Goal: Information Seeking & Learning: Learn about a topic

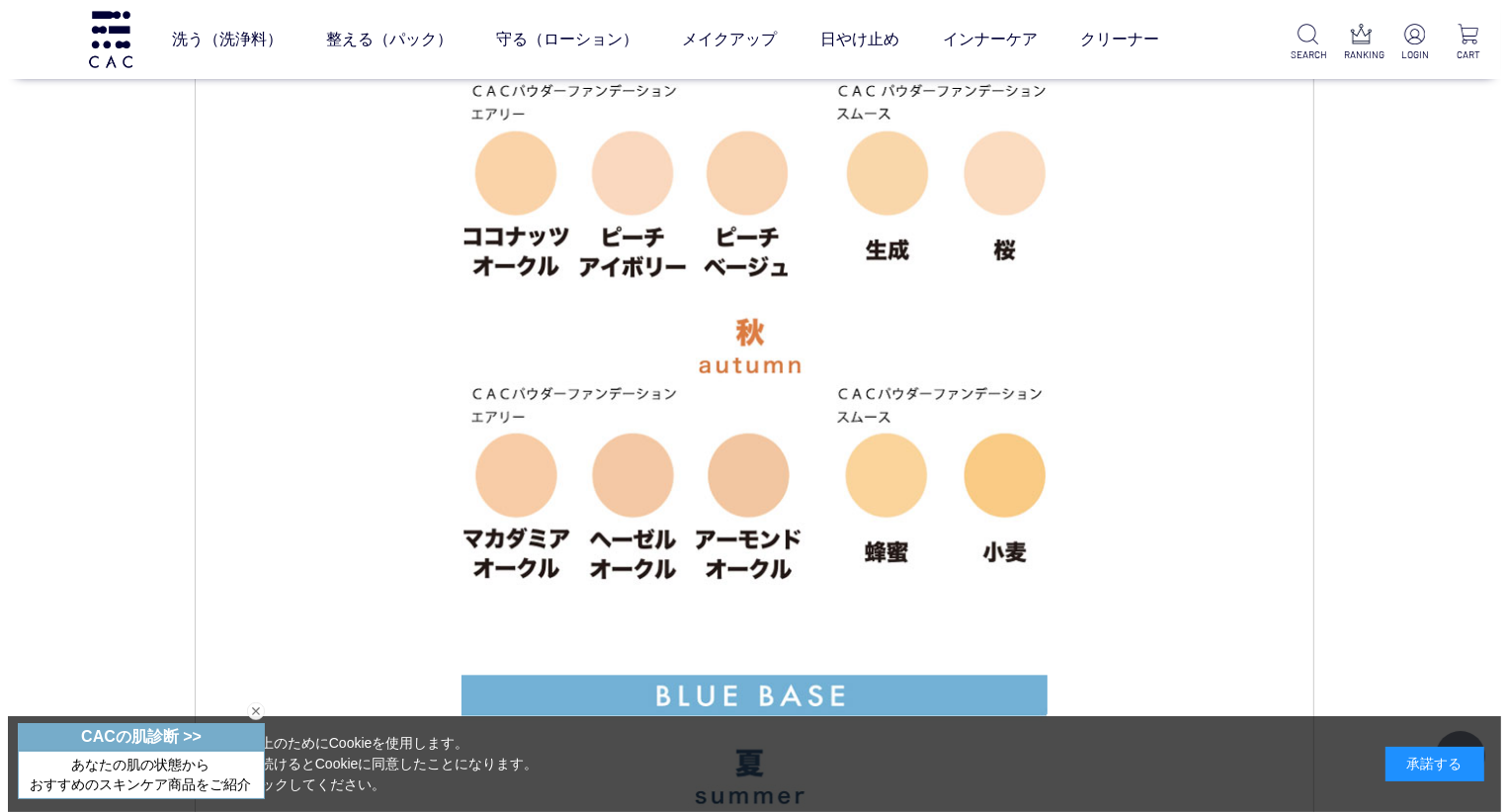
scroll to position [4048, 0]
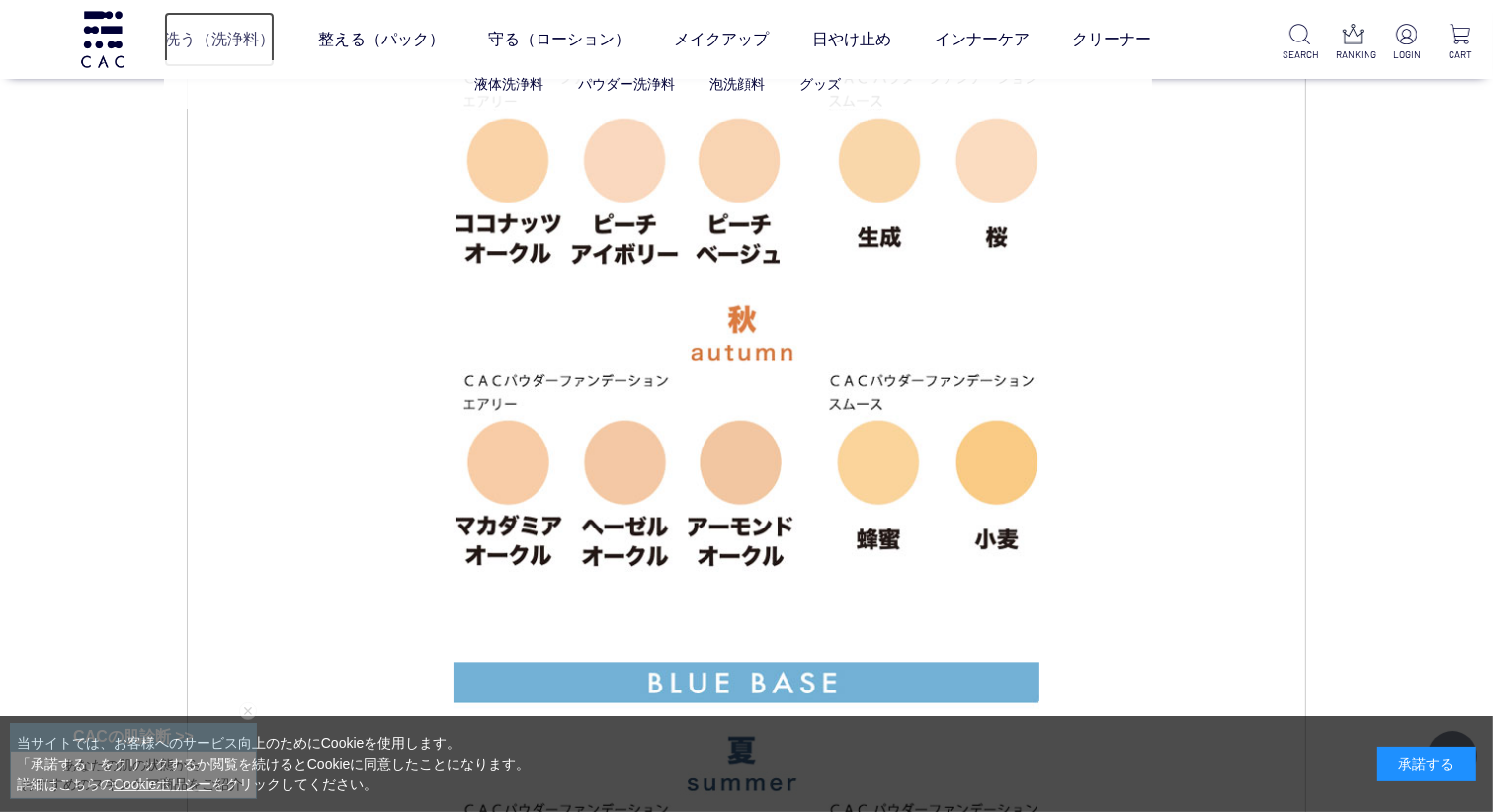
click at [181, 39] on link "洗う（洗浄料）" at bounding box center [220, 40] width 111 height 55
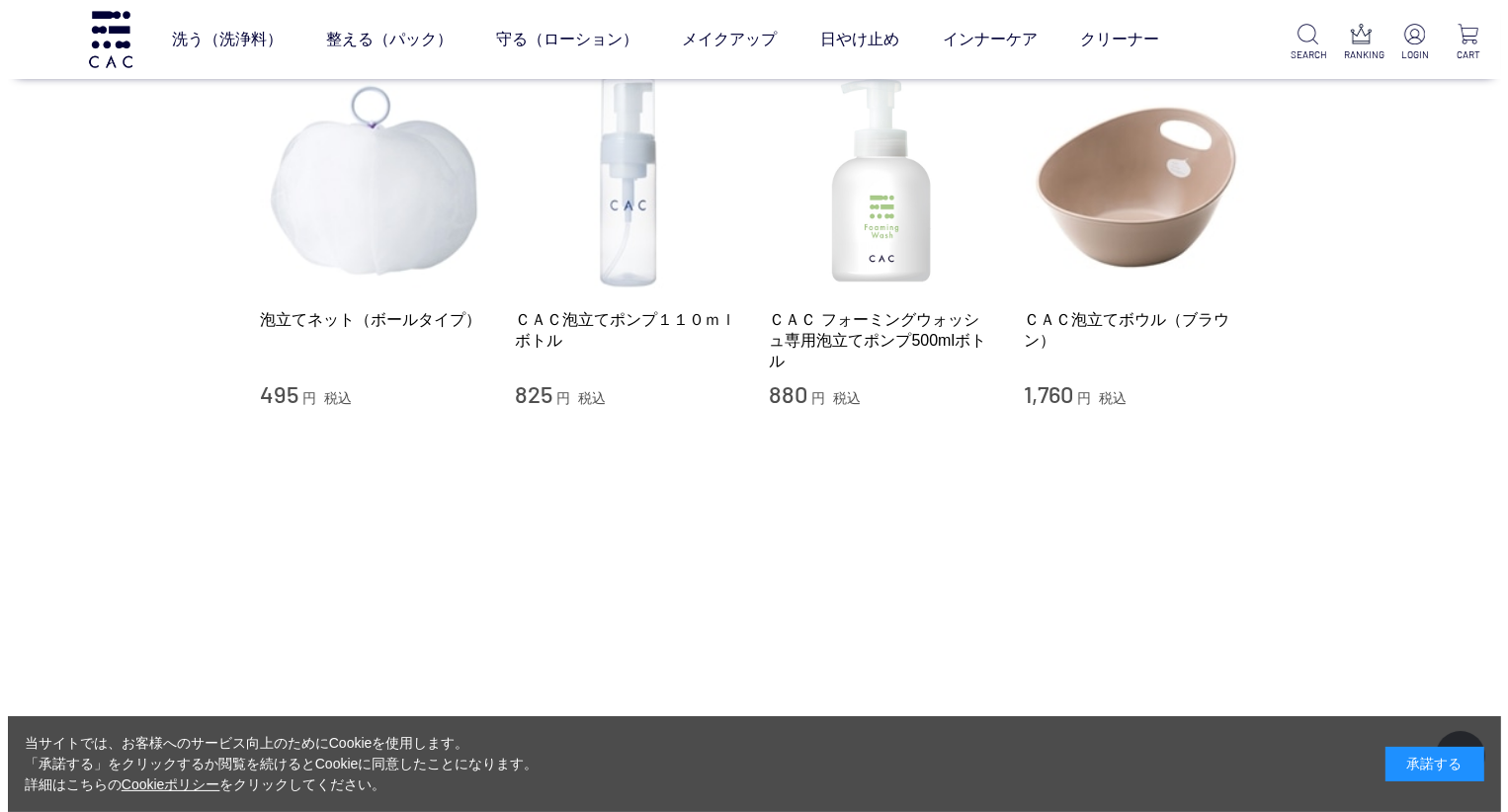
scroll to position [1678, 0]
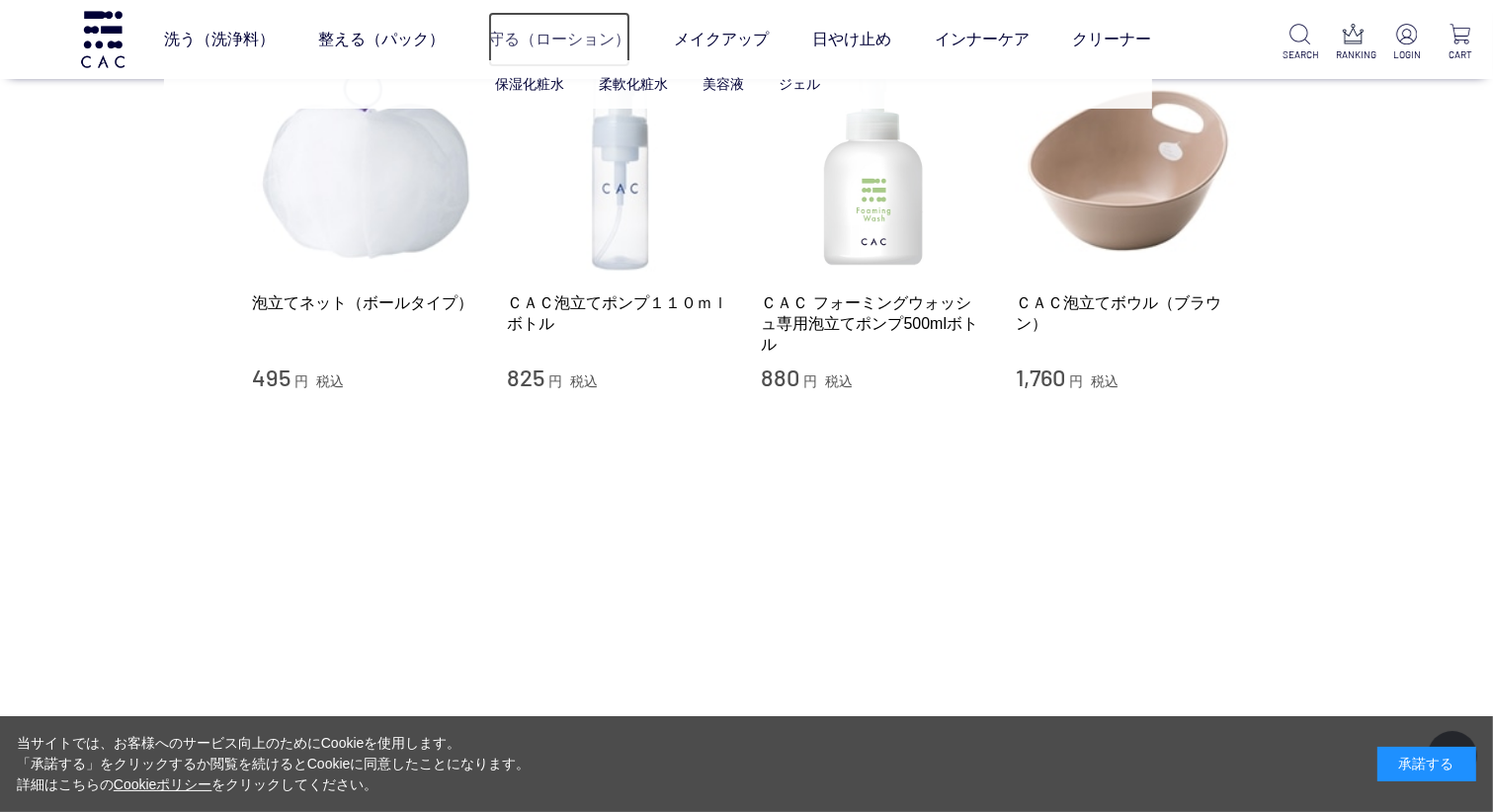
click at [579, 40] on link "守る（ローション）" at bounding box center [560, 40] width 143 height 55
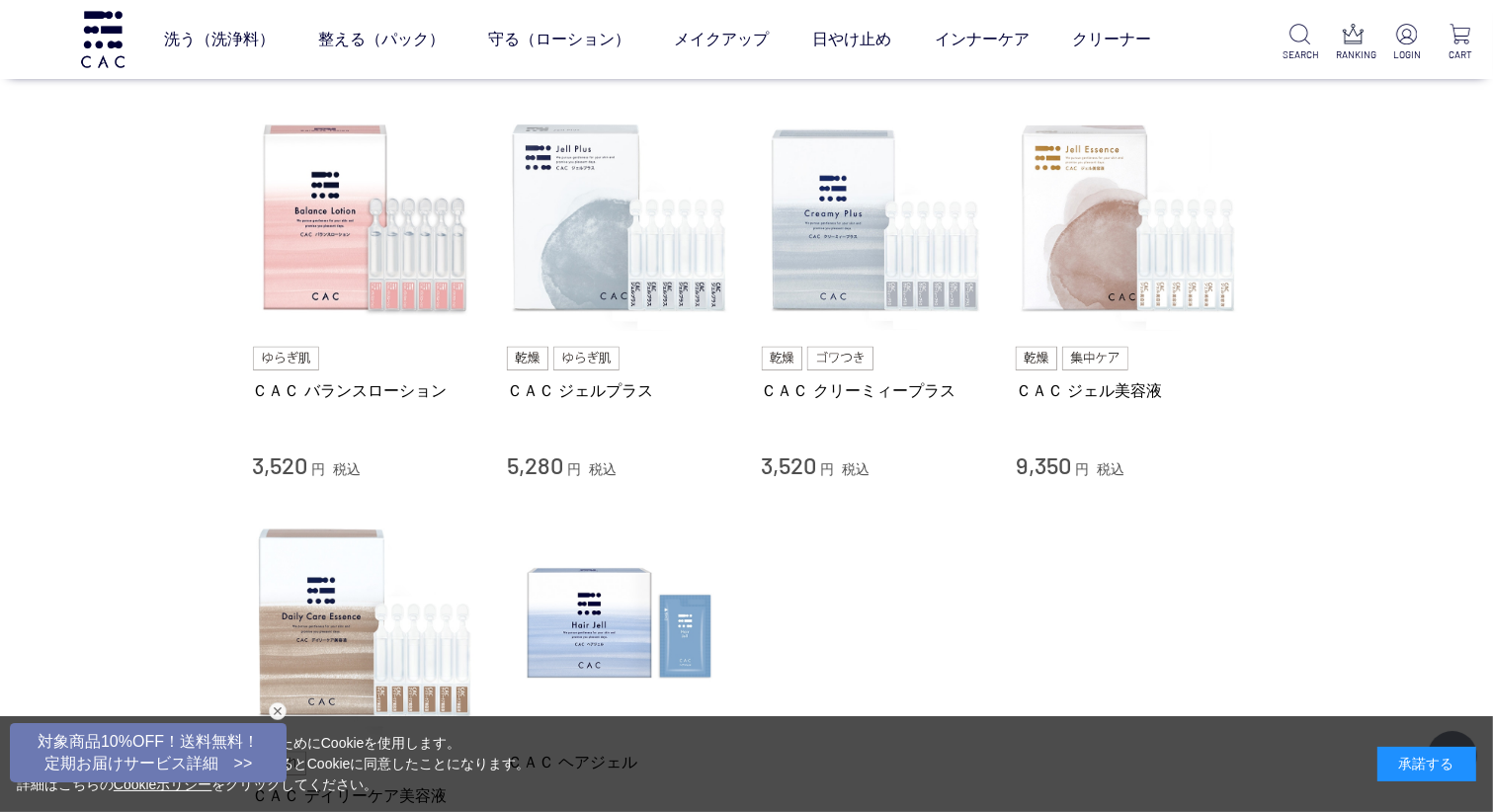
scroll to position [691, 0]
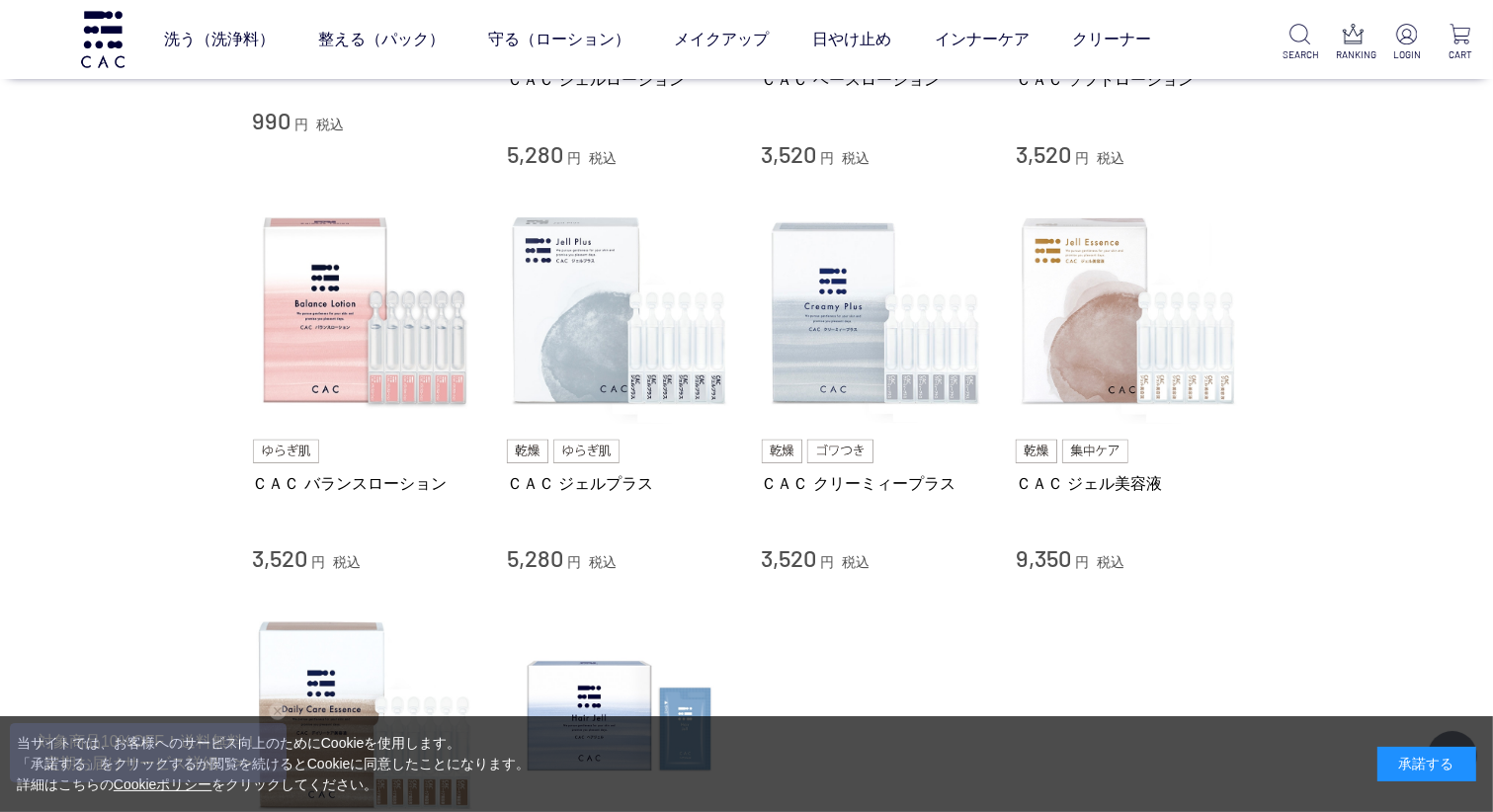
click at [591, 445] on img at bounding box center [587, 452] width 67 height 24
click at [573, 479] on link "ＣＡＣ ジェルプラス" at bounding box center [618, 483] width 225 height 21
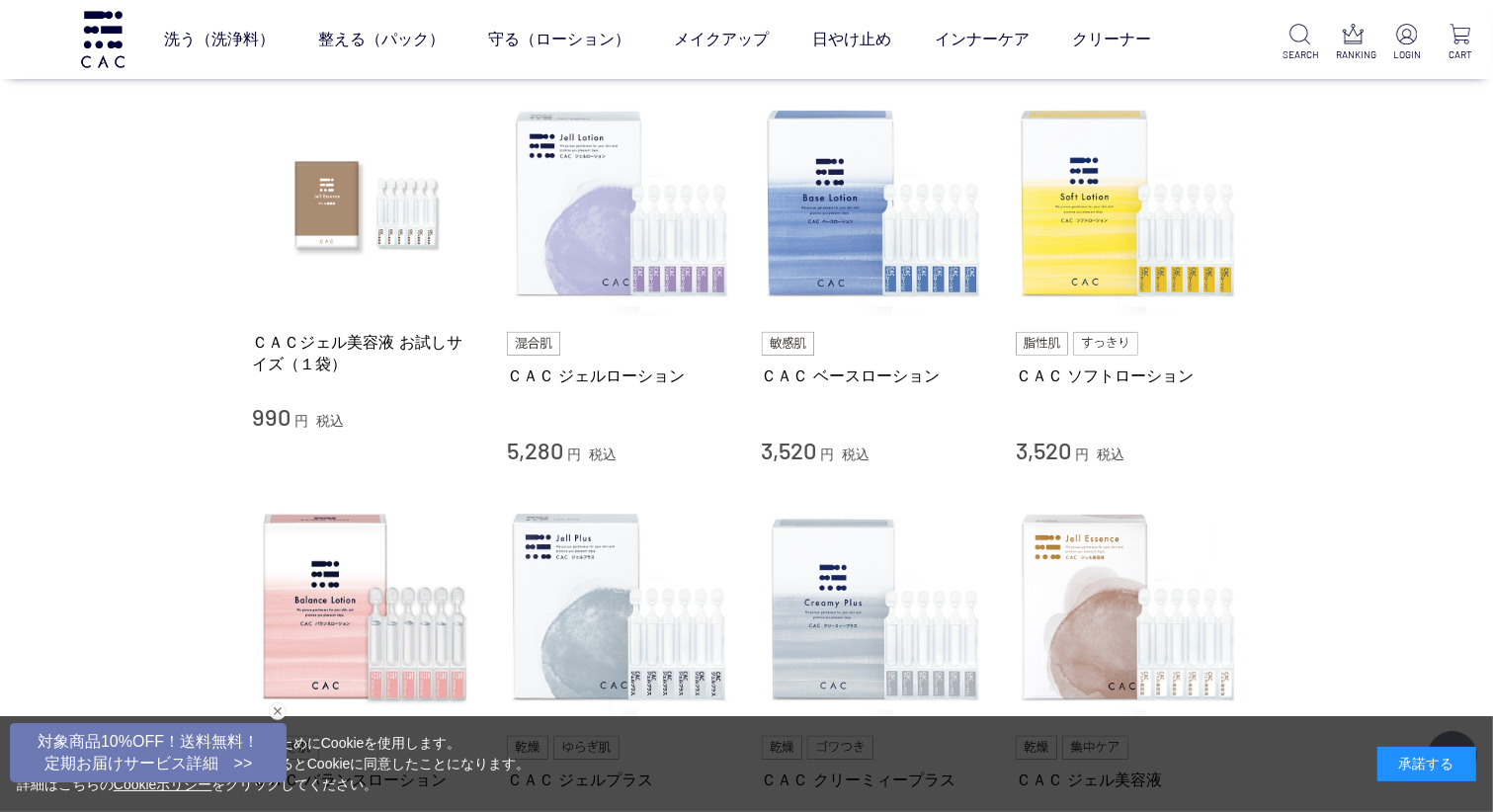
scroll to position [0, 0]
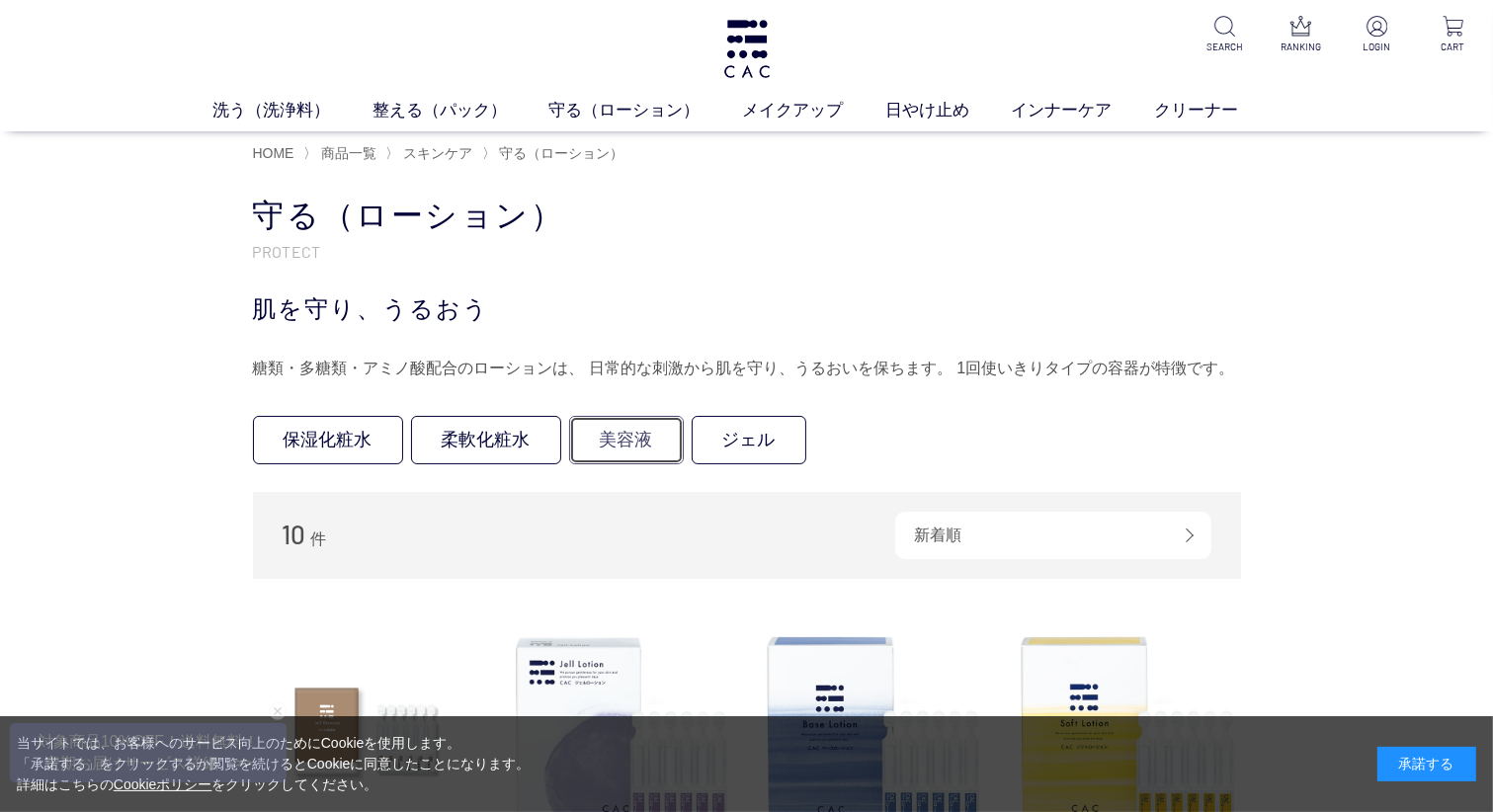
click at [616, 443] on link "美容液" at bounding box center [626, 440] width 115 height 49
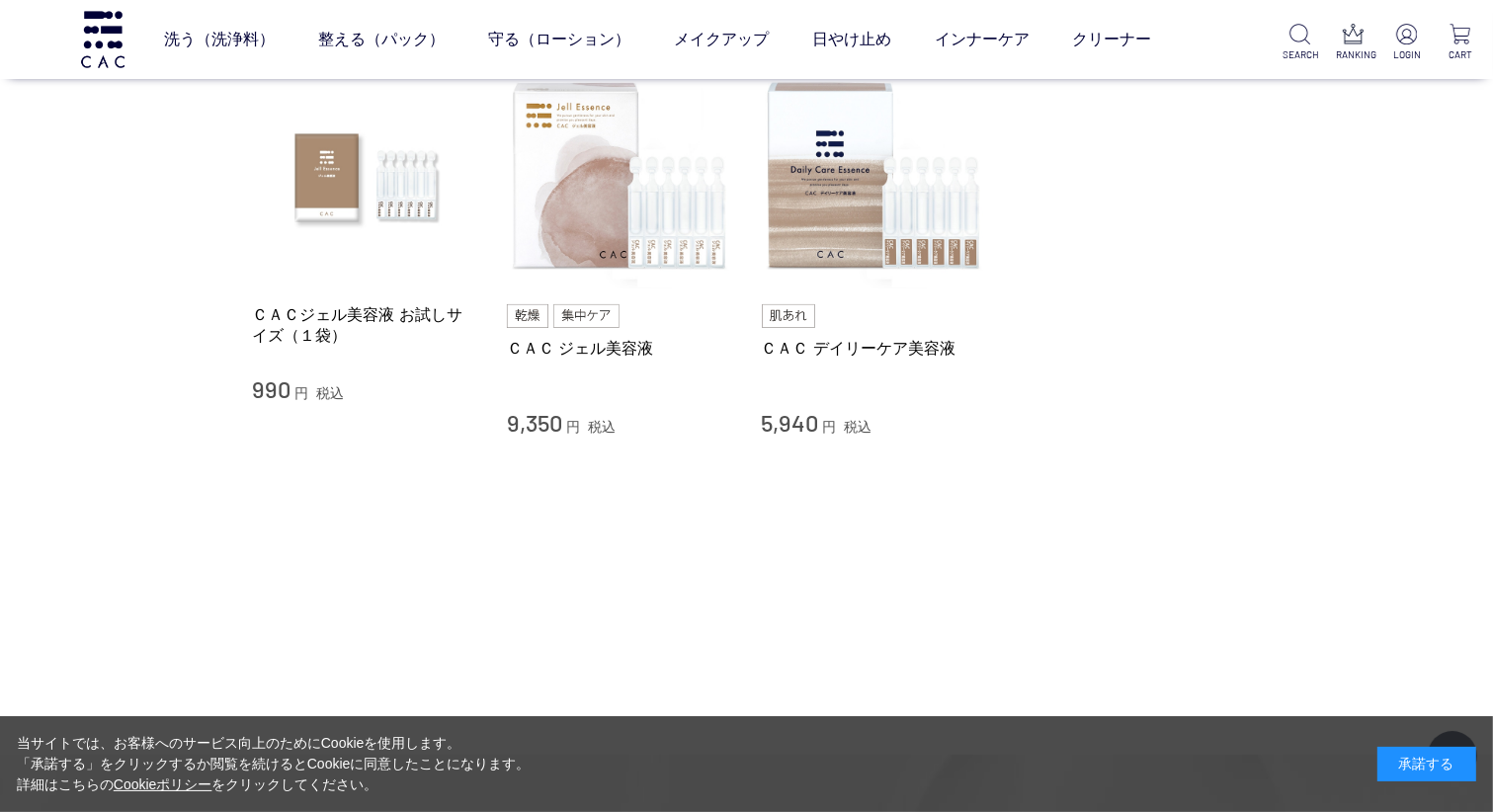
scroll to position [99, 0]
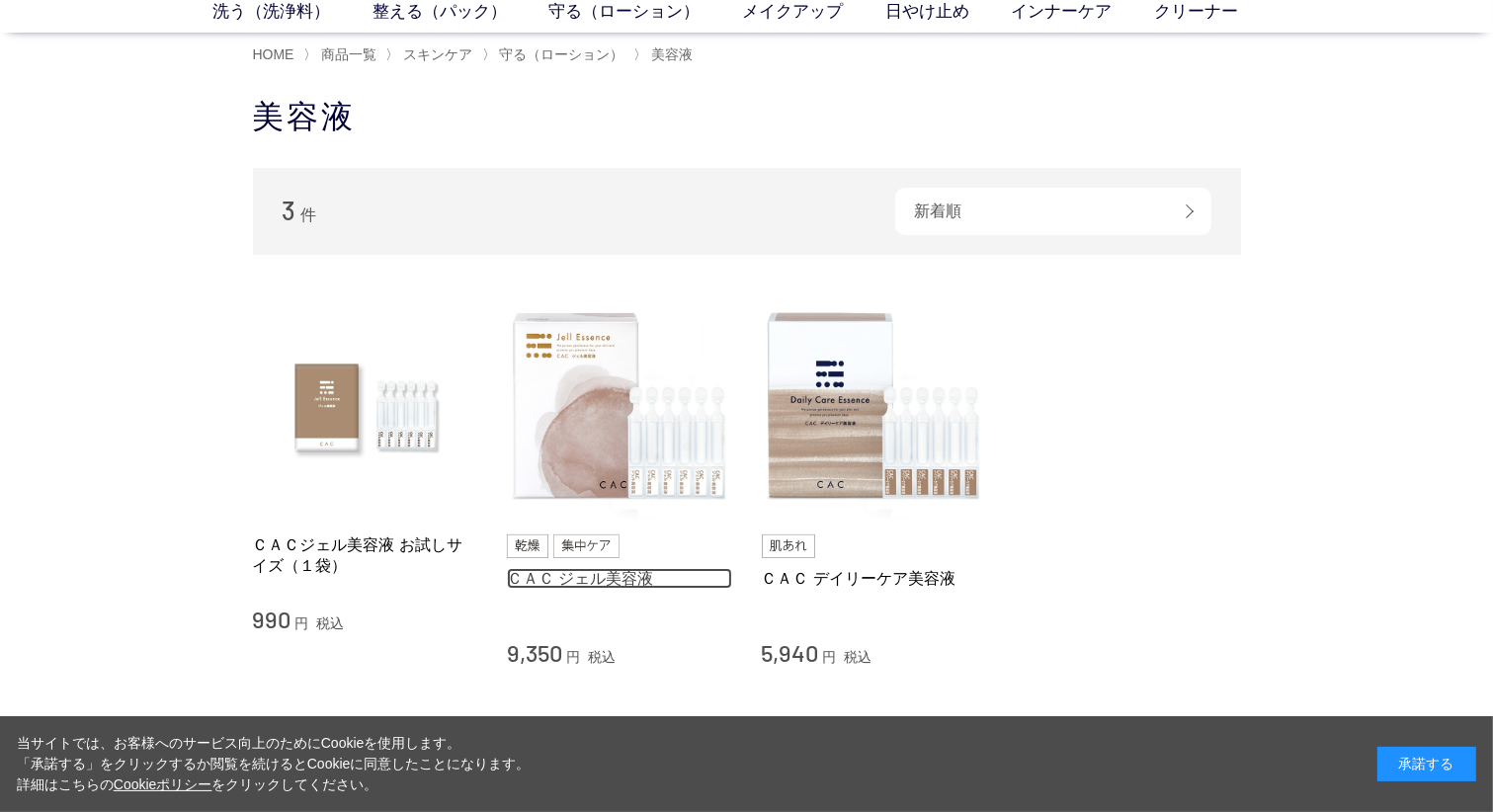
click at [596, 574] on link "ＣＡＣ ジェル美容液" at bounding box center [618, 577] width 225 height 21
click at [818, 574] on link "ＣＡＣ デイリーケア美容液" at bounding box center [874, 577] width 225 height 21
click at [608, 577] on link "ＣＡＣ ジェル美容液" at bounding box center [618, 577] width 225 height 21
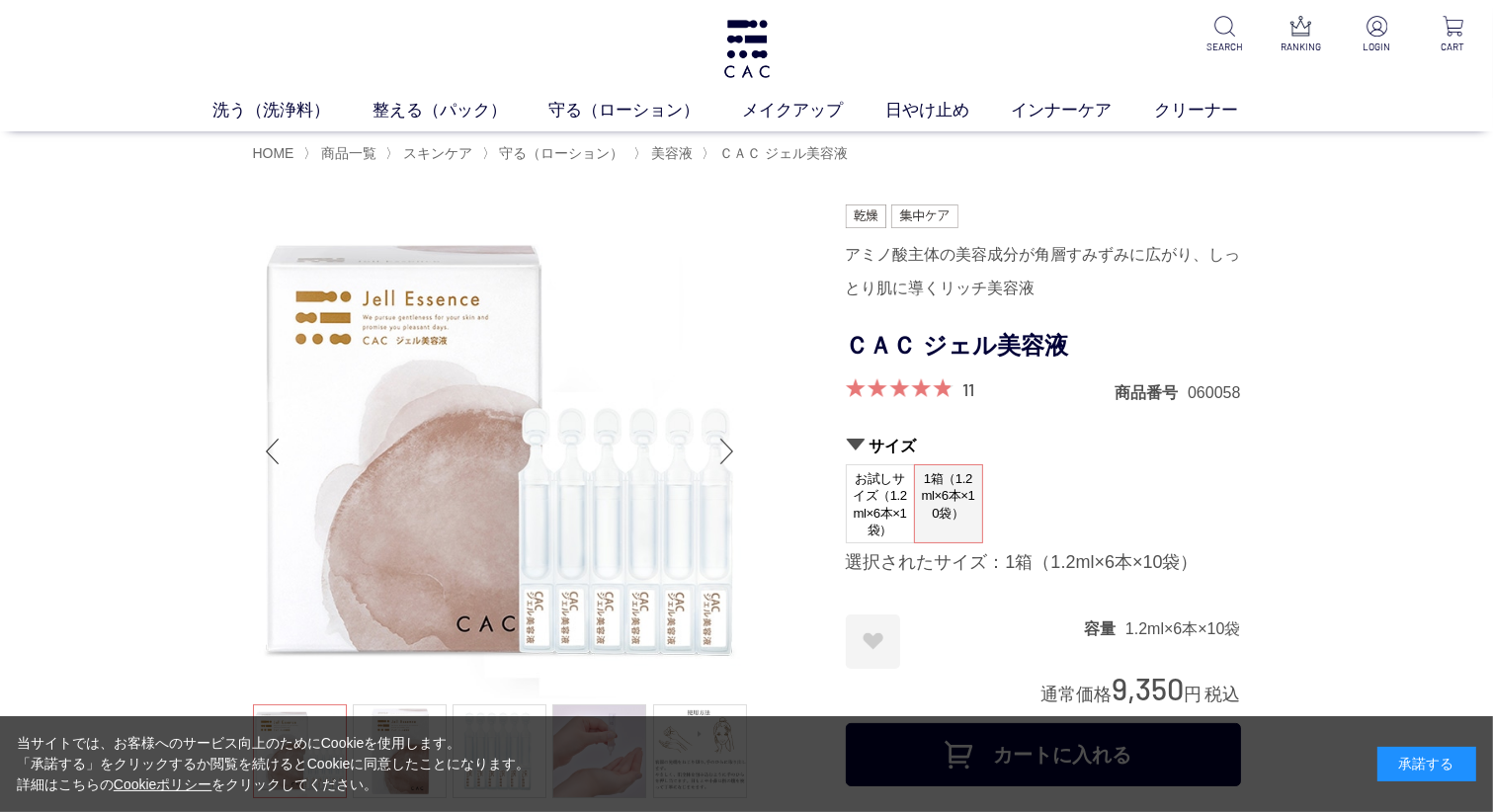
scroll to position [99, 0]
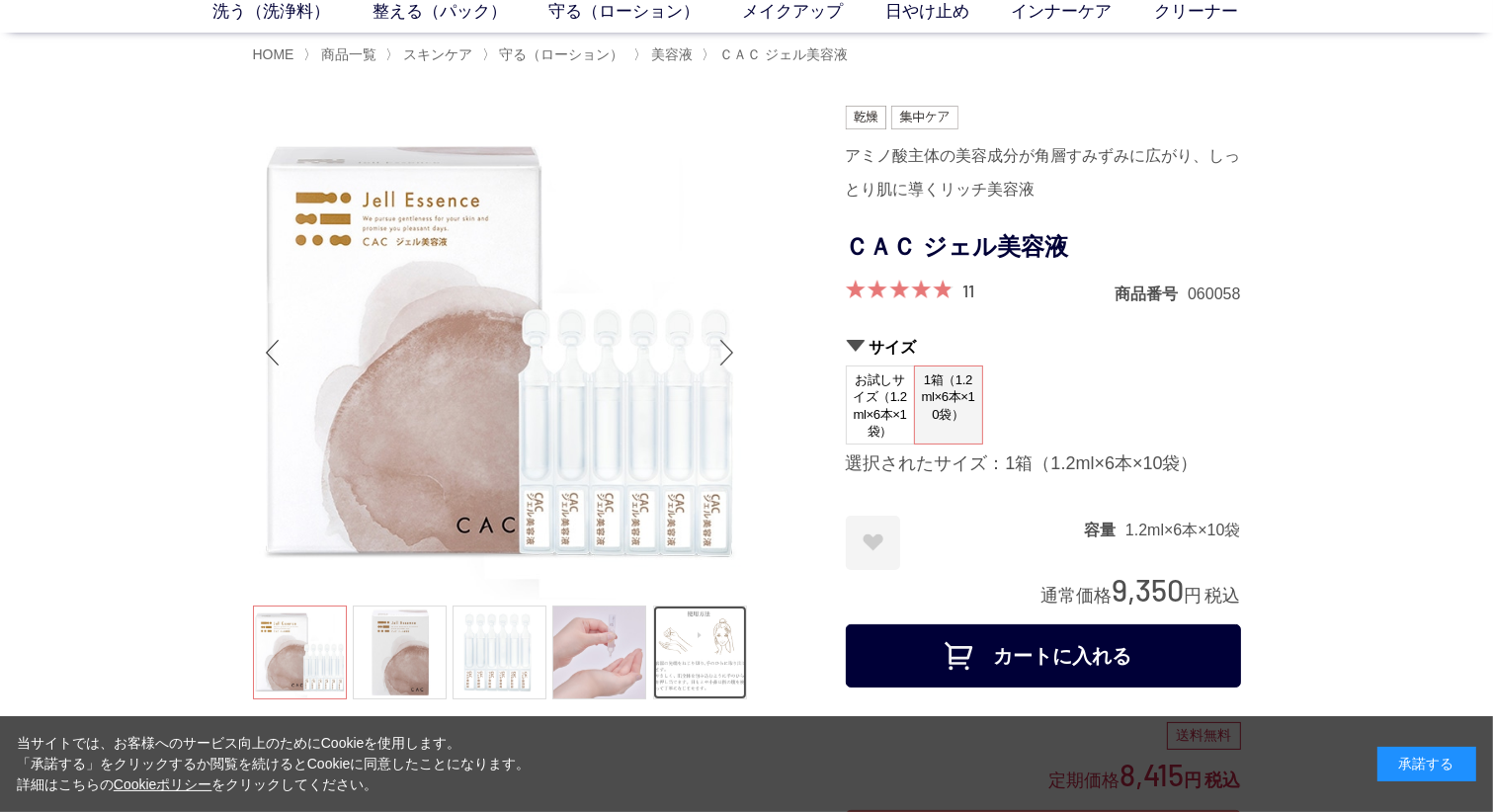
click at [689, 657] on link at bounding box center [699, 652] width 94 height 94
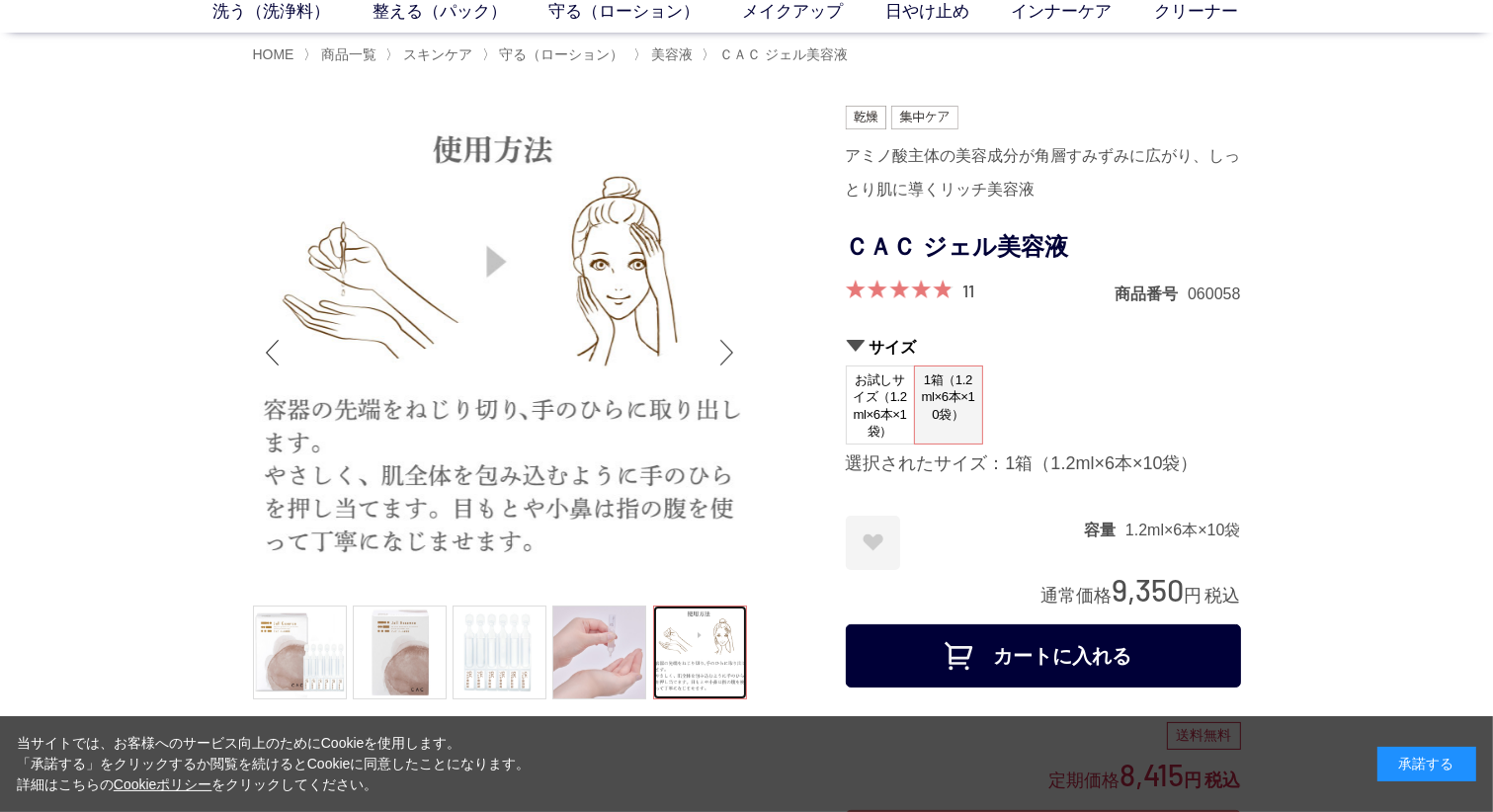
click at [733, 350] on div "Next slide" at bounding box center [727, 353] width 40 height 79
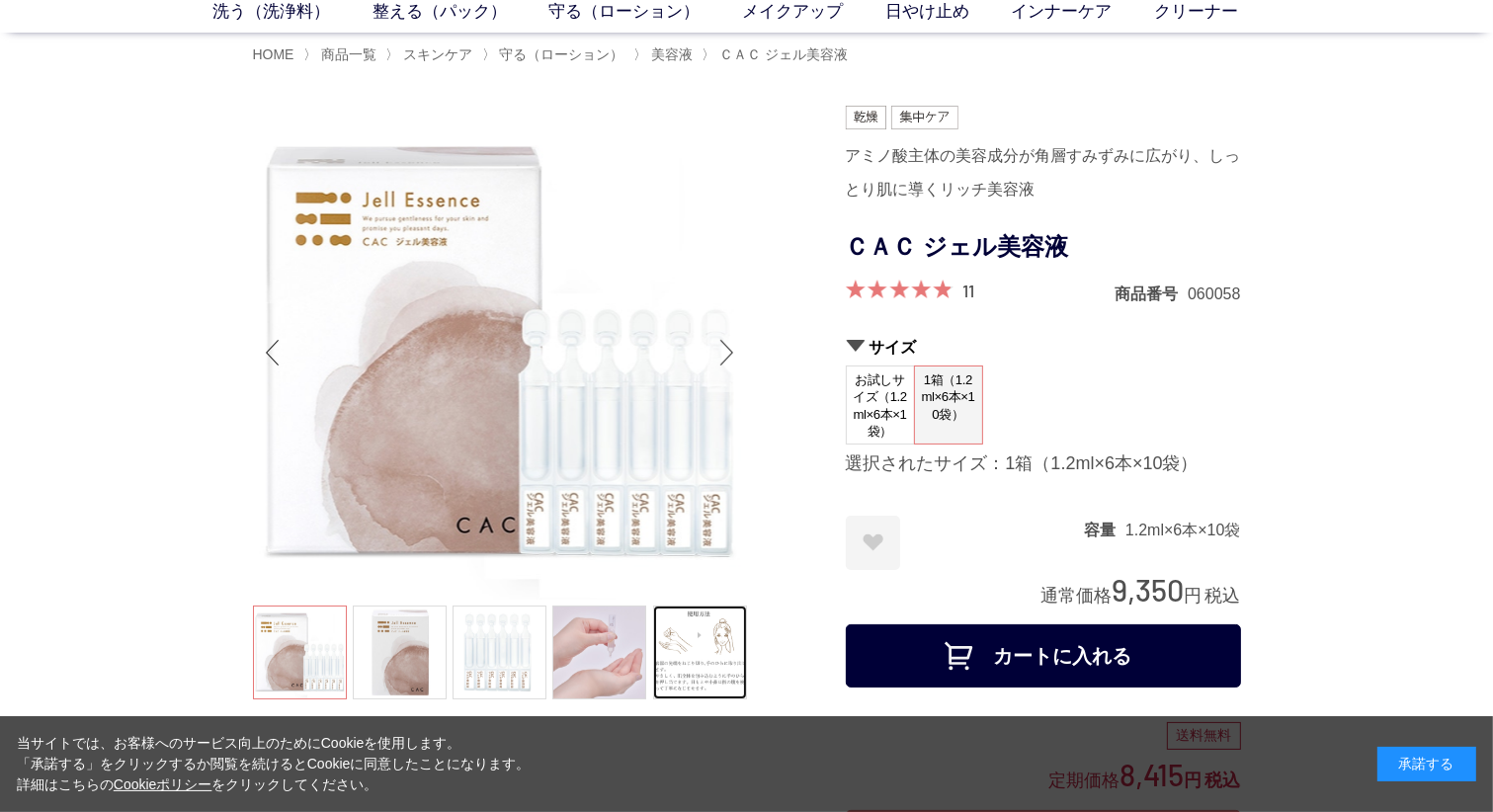
click at [733, 350] on div "Next slide" at bounding box center [727, 353] width 40 height 79
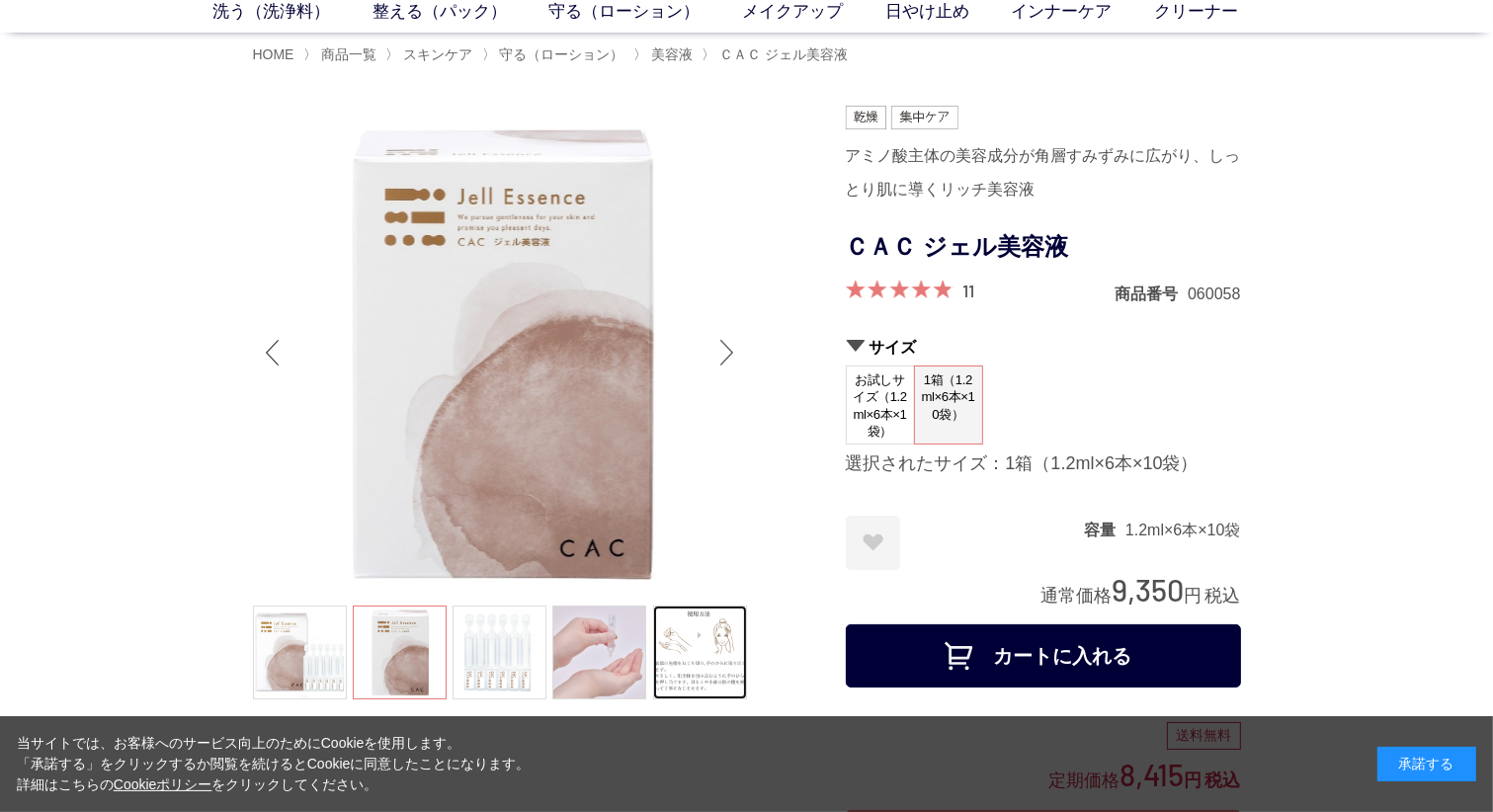
click at [733, 350] on div "Next slide" at bounding box center [727, 353] width 40 height 79
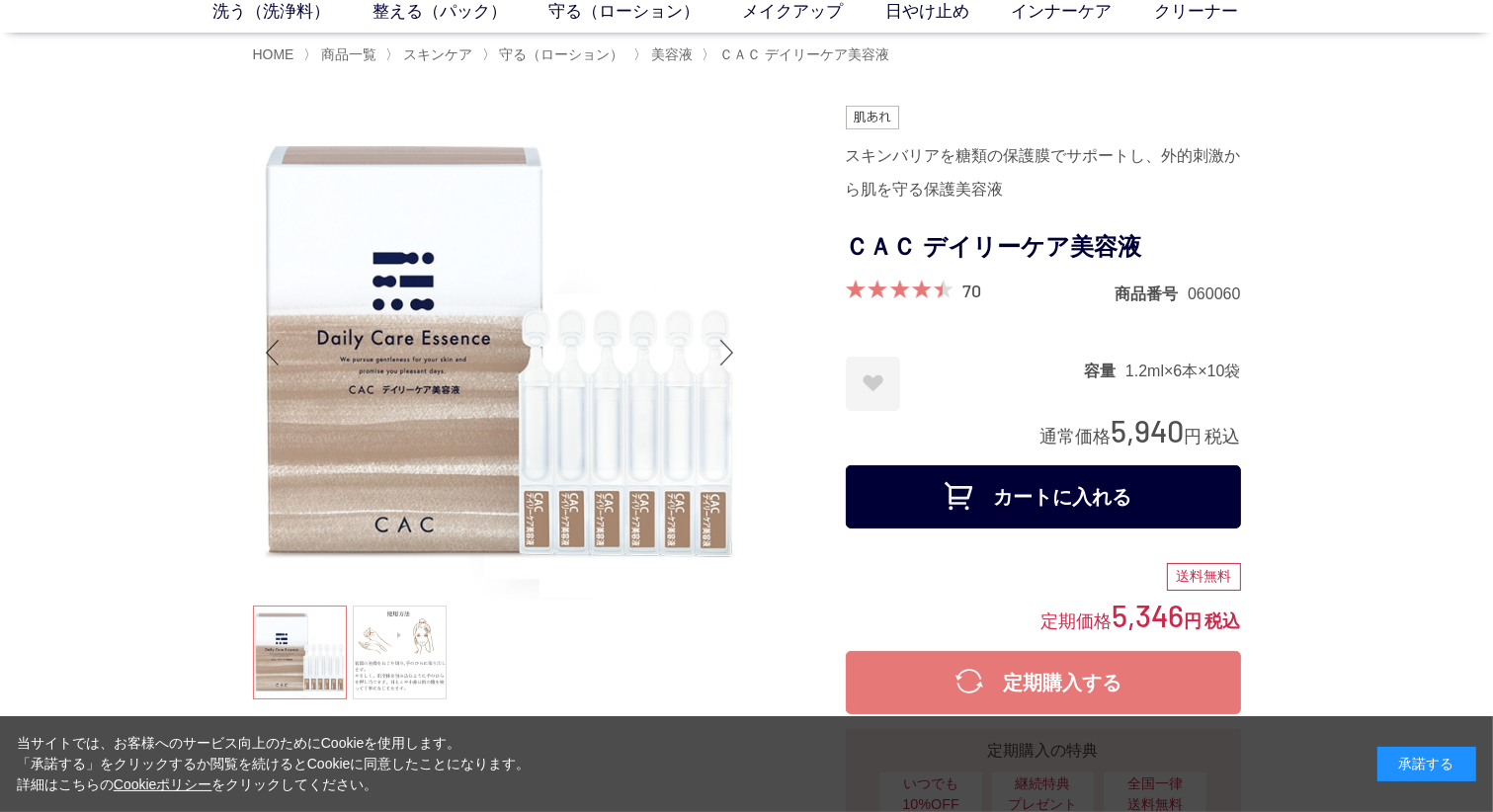
scroll to position [99, 0]
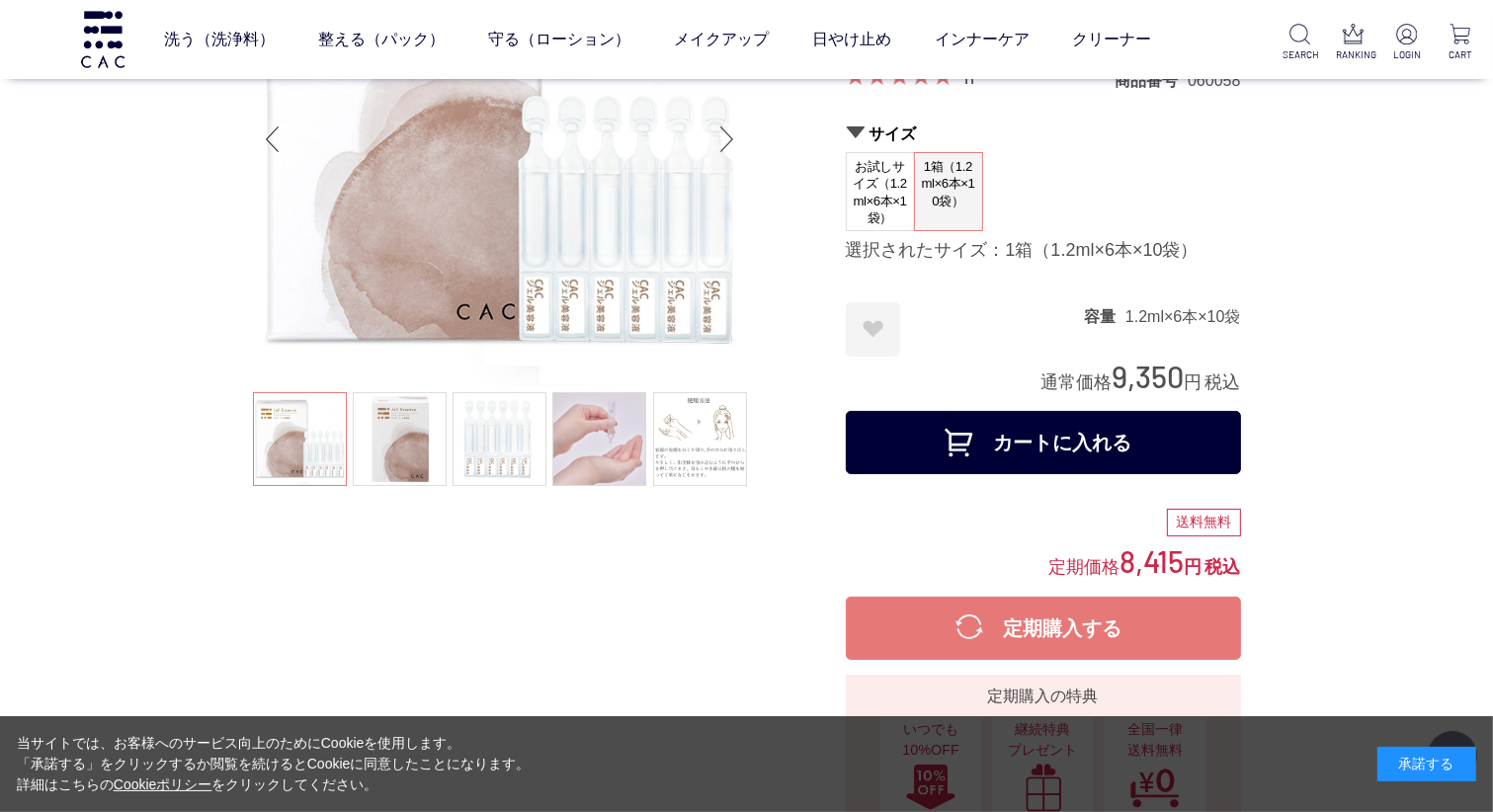
scroll to position [197, 0]
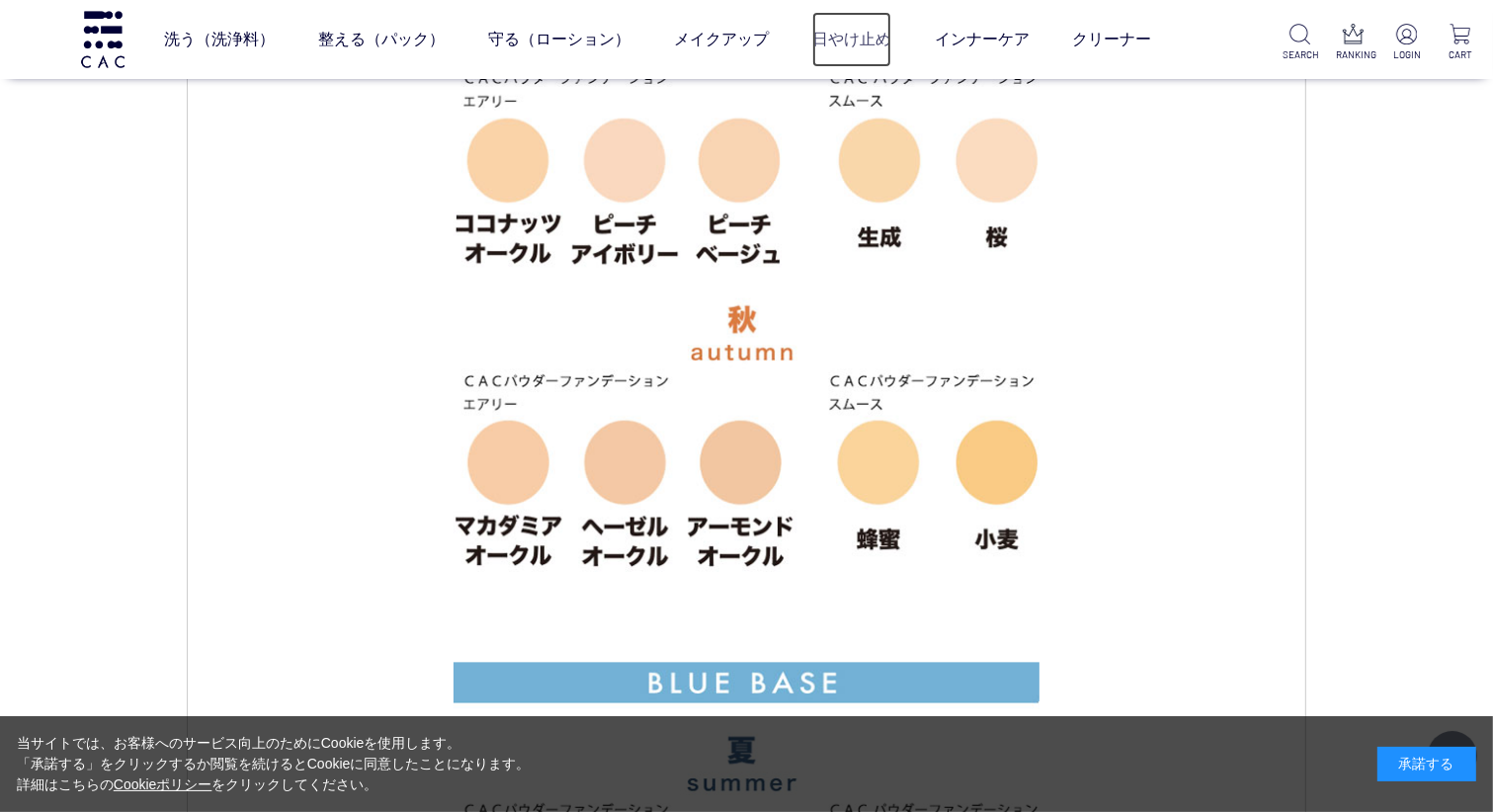
click at [859, 41] on link "日やけ止め" at bounding box center [852, 40] width 79 height 55
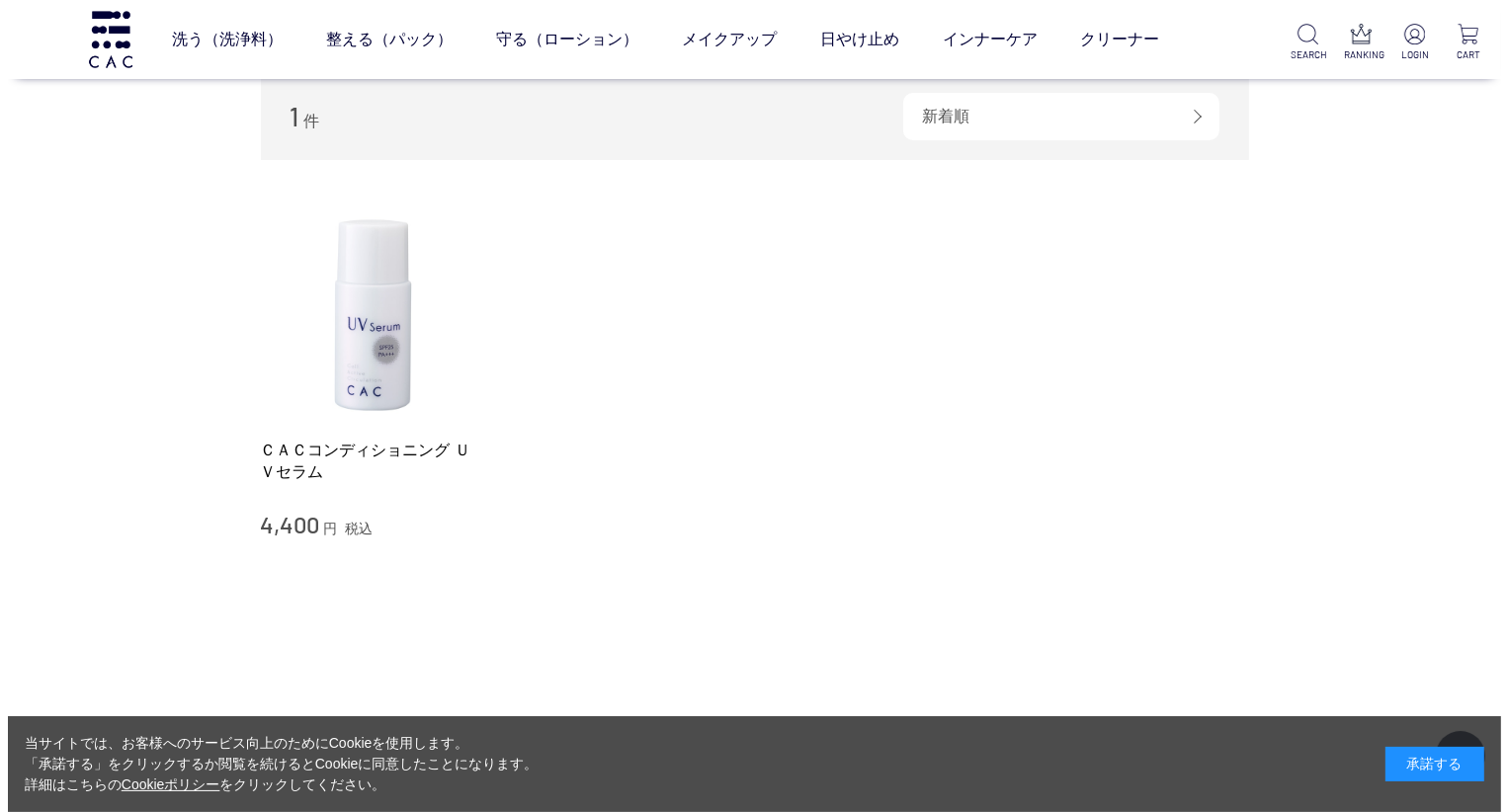
scroll to position [296, 0]
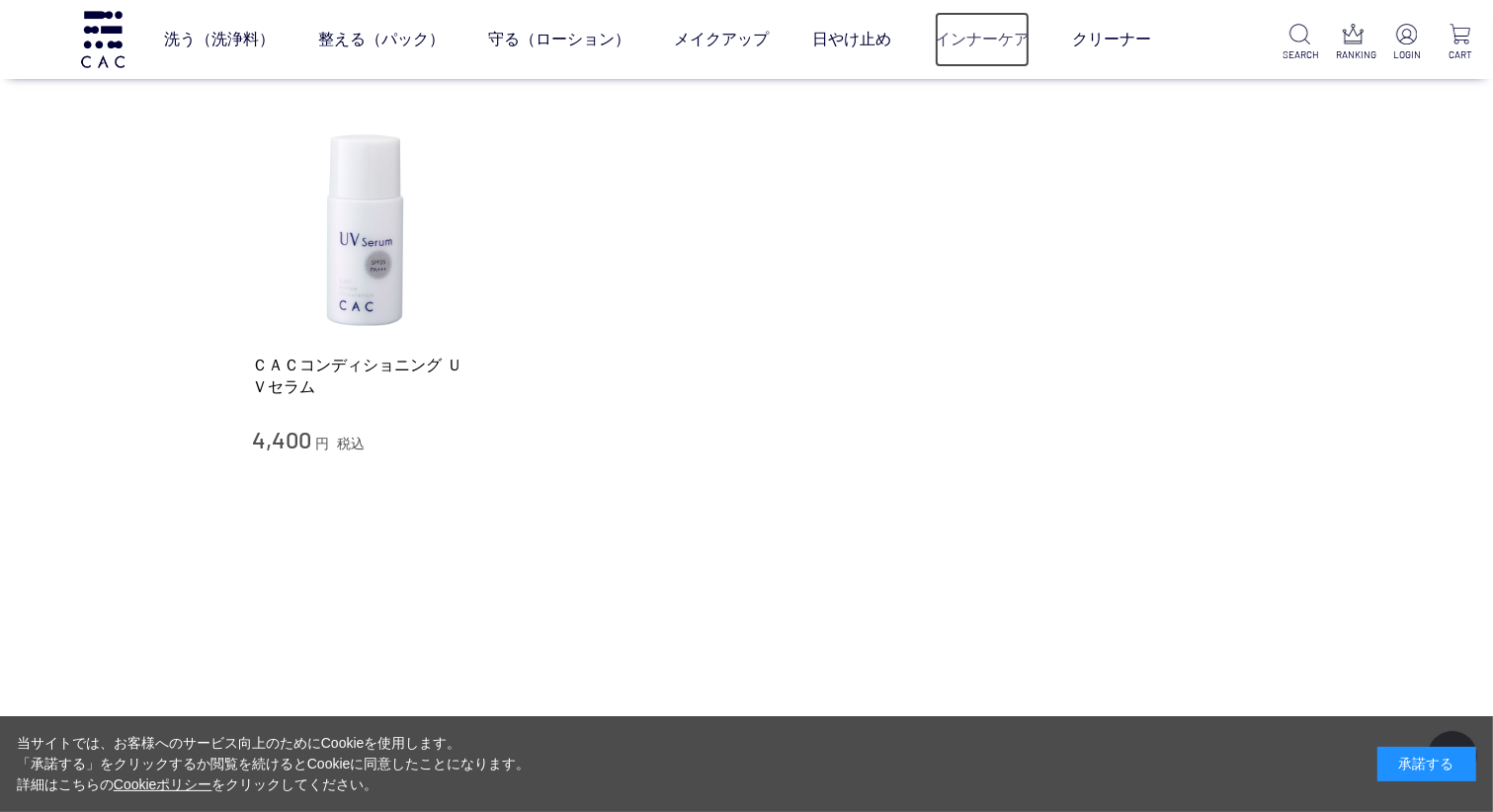
click at [947, 34] on link "インナーケア" at bounding box center [982, 40] width 95 height 55
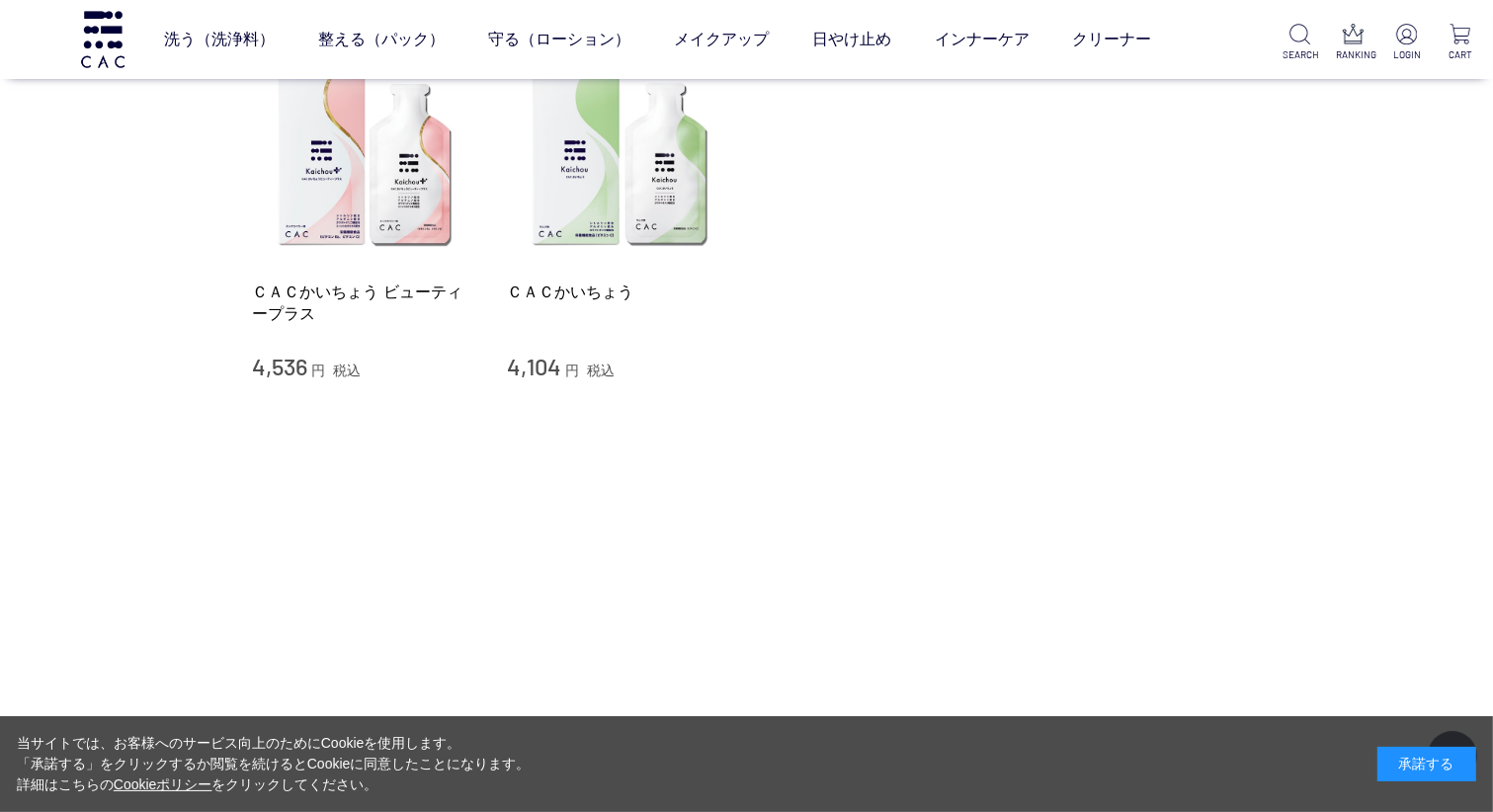
scroll to position [395, 0]
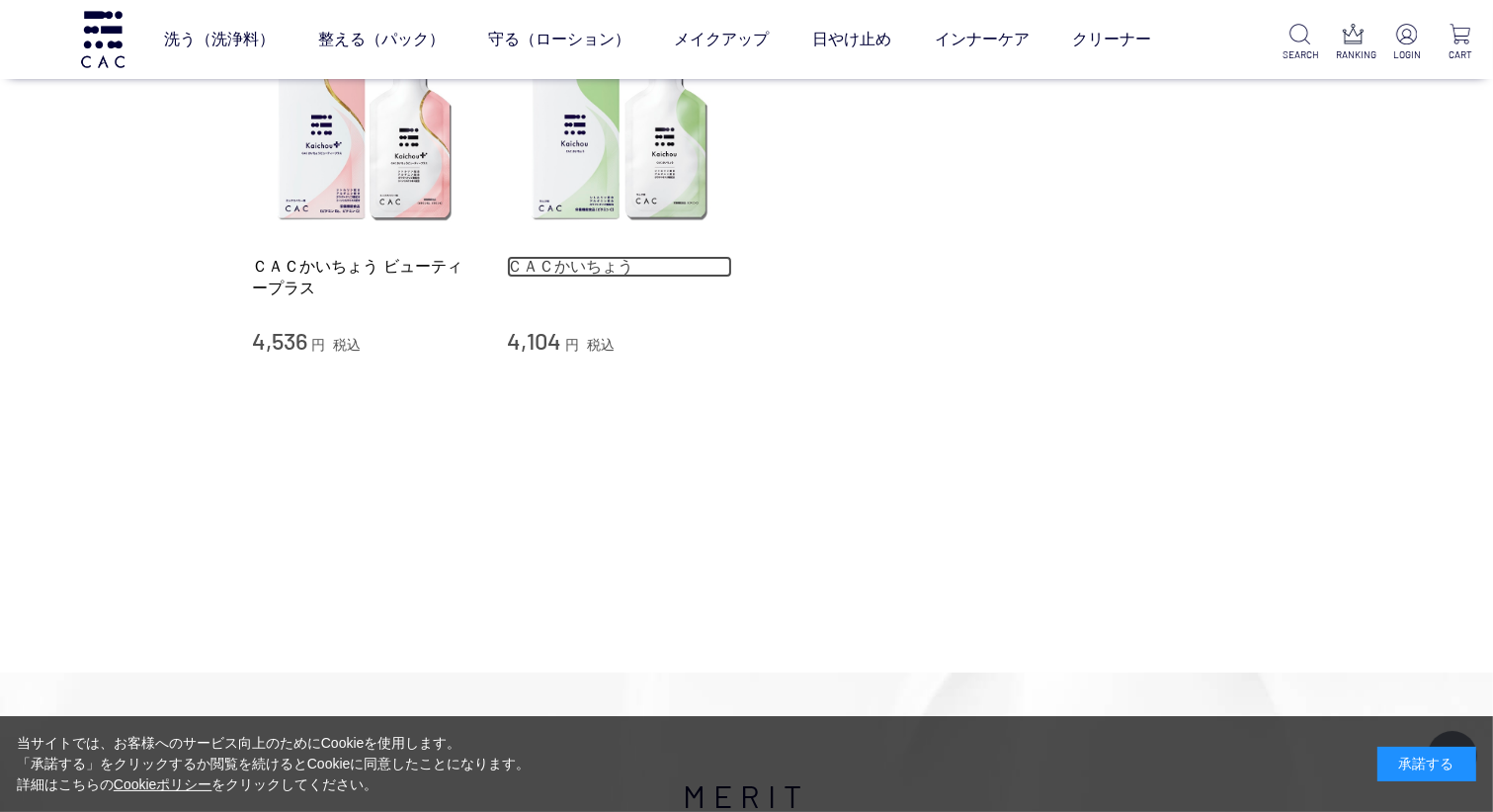
click at [553, 268] on link "ＣＡＣかいちょう" at bounding box center [618, 265] width 225 height 21
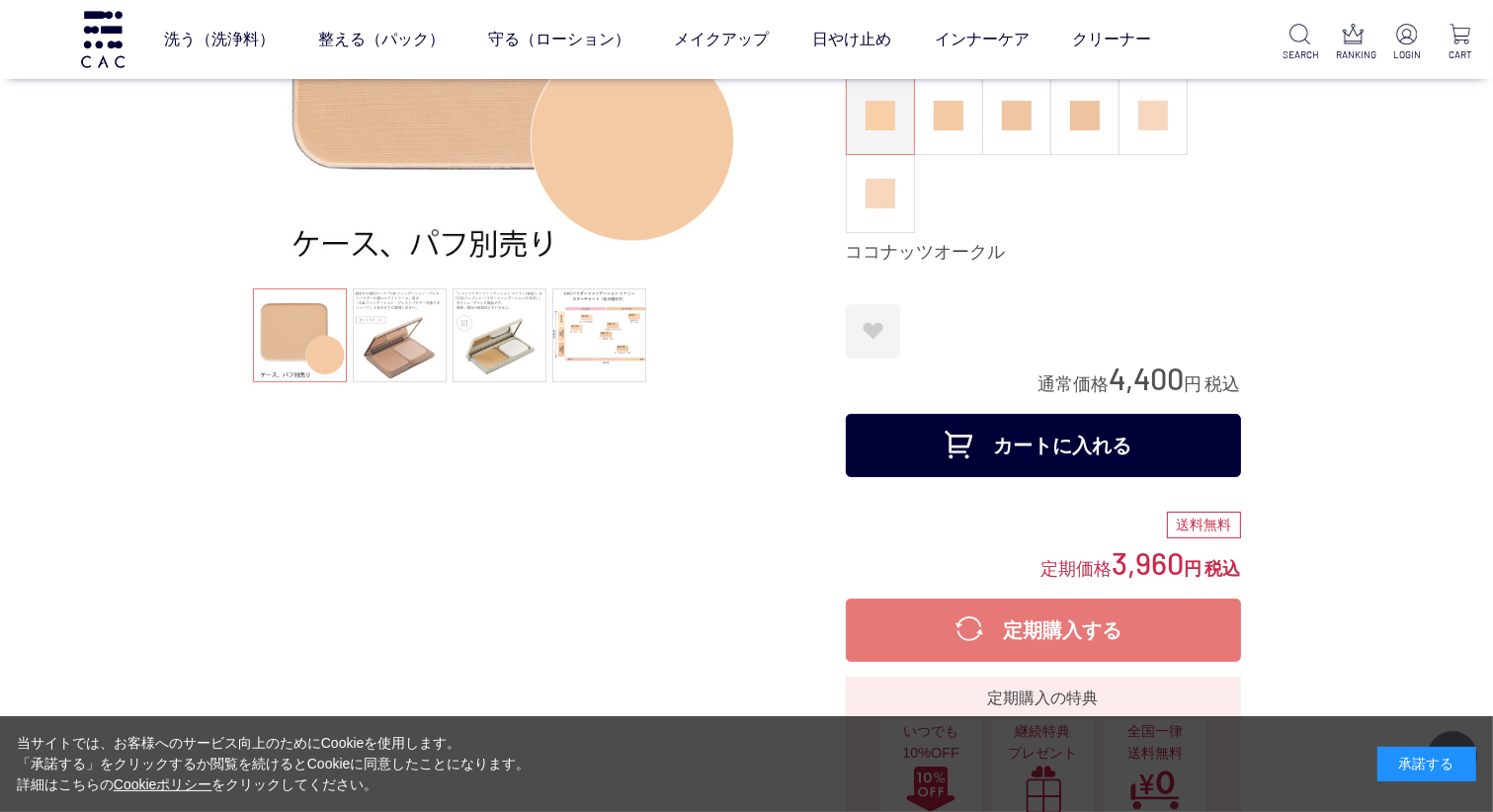
scroll to position [296, 0]
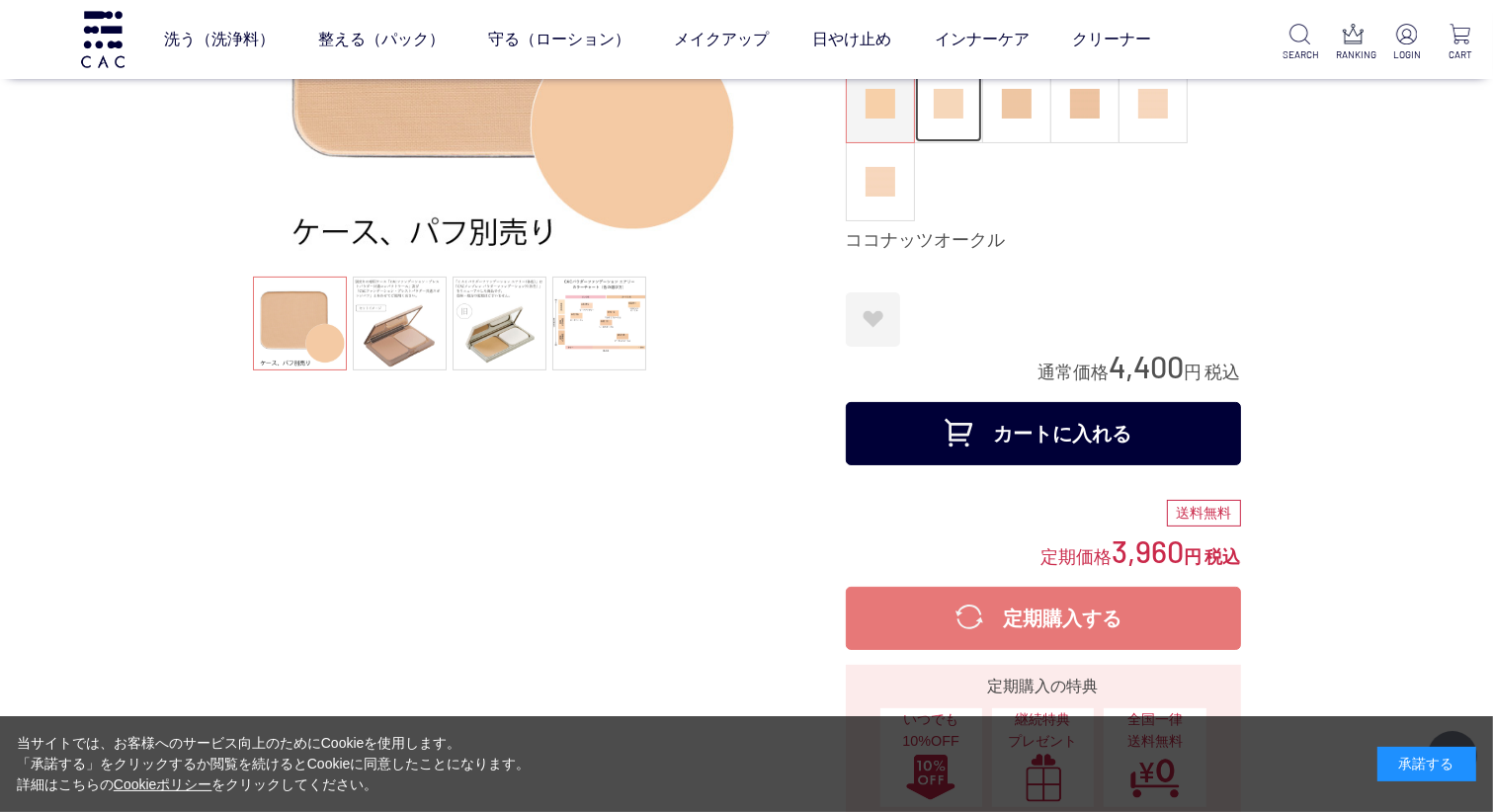
click at [948, 110] on img at bounding box center [948, 104] width 30 height 30
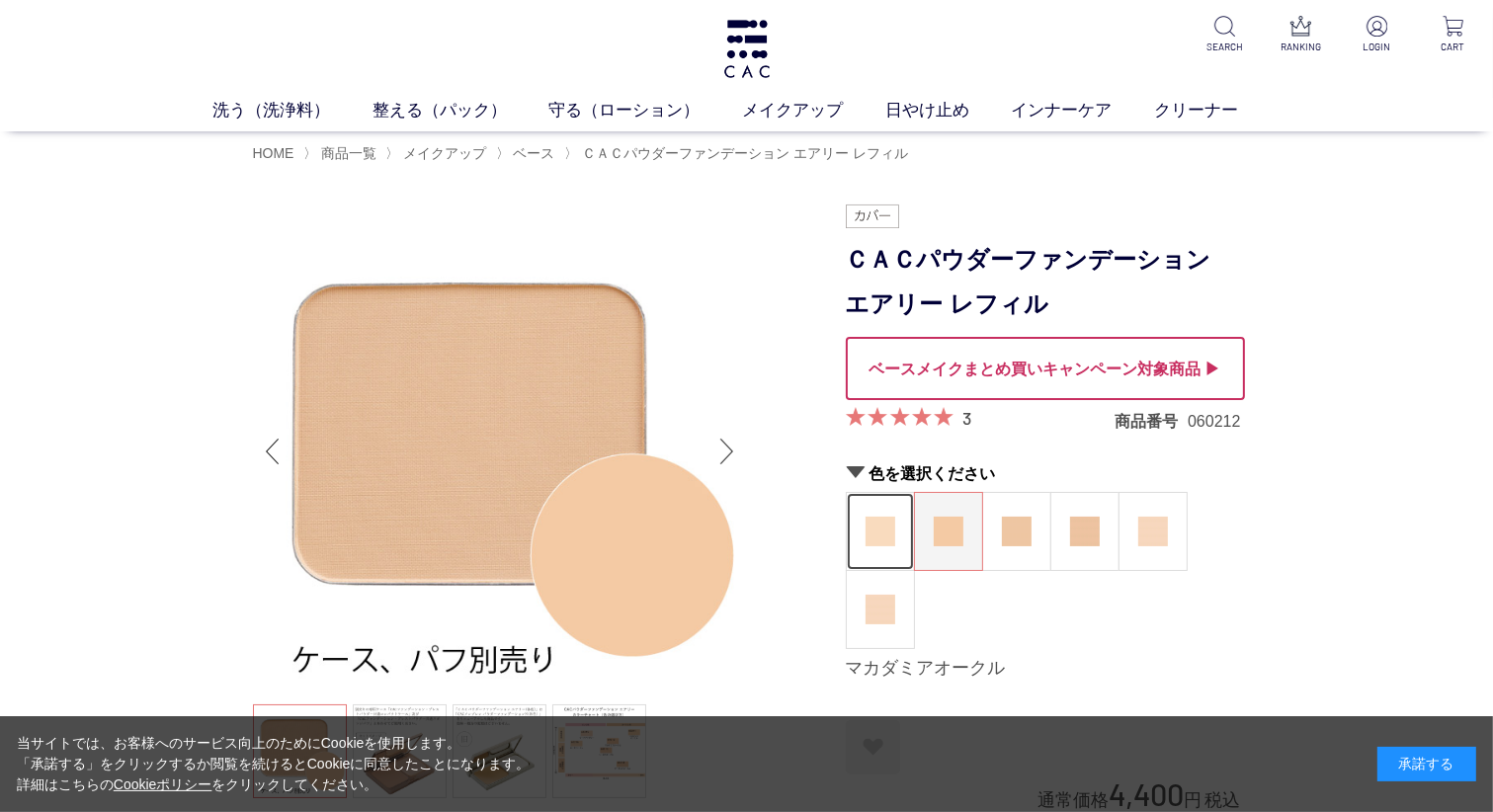
click at [887, 539] on img at bounding box center [880, 531] width 30 height 30
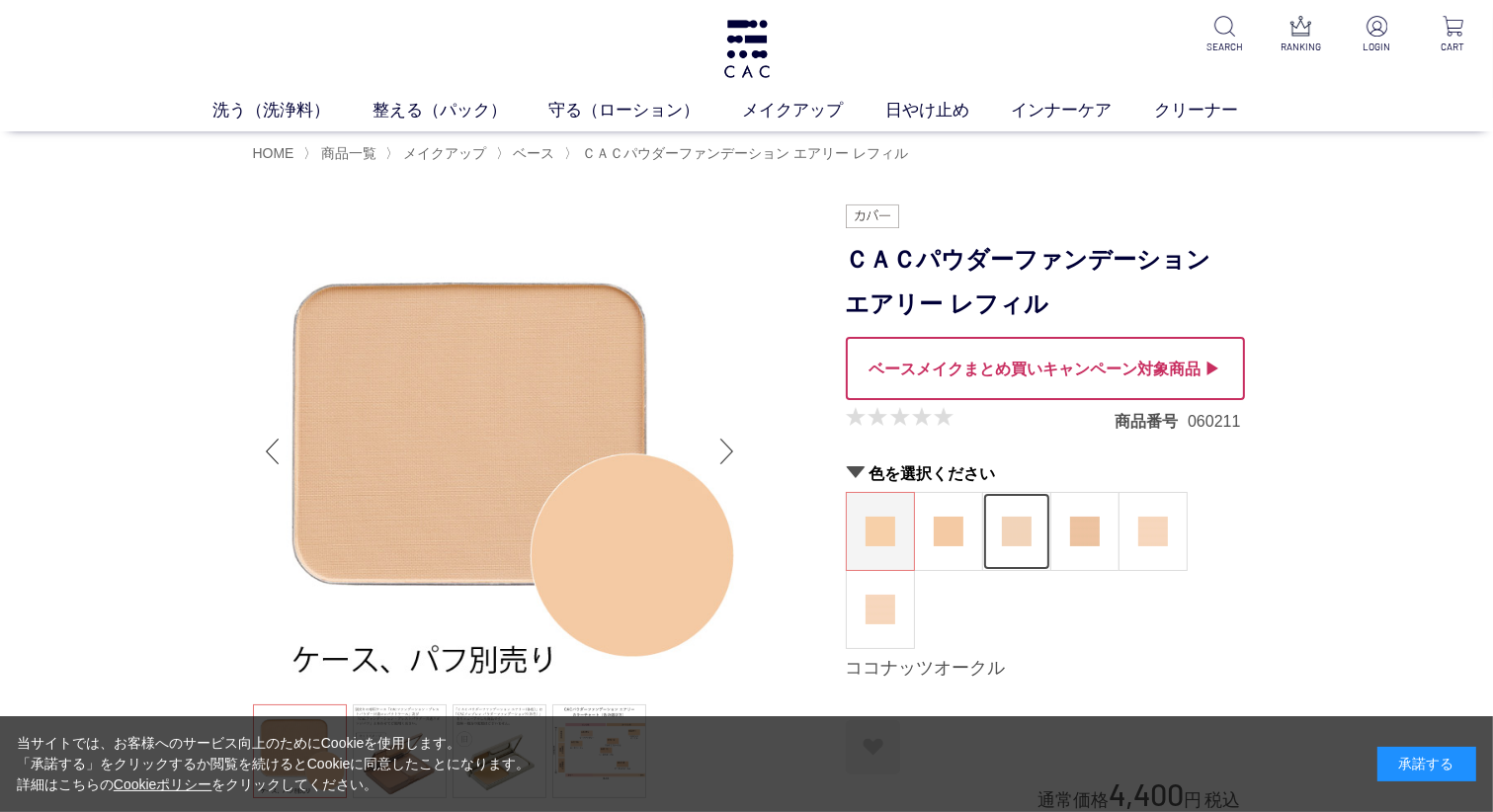
click at [1014, 530] on img at bounding box center [1016, 531] width 30 height 30
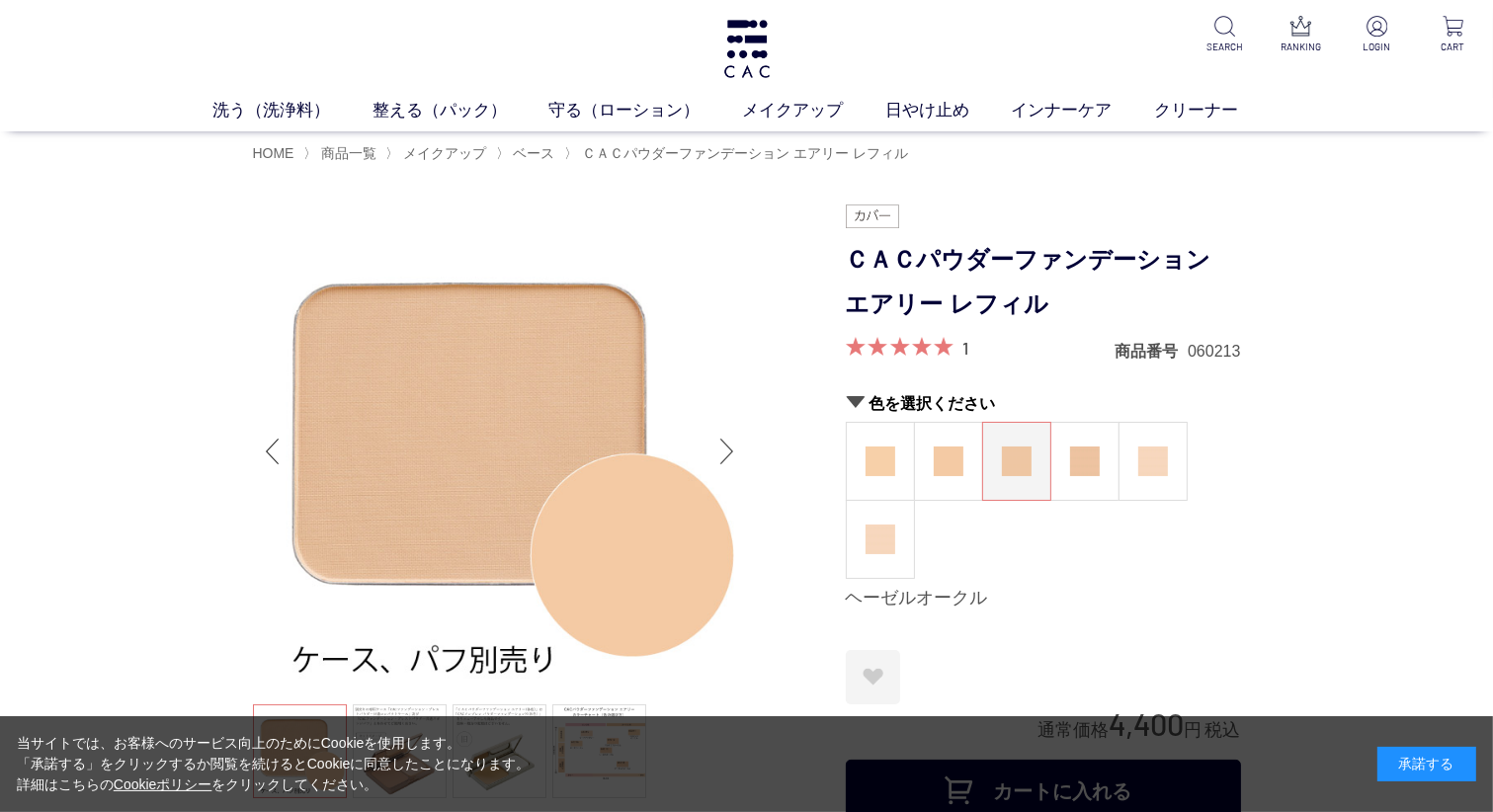
click at [1166, 547] on div "ココナッツオークル マカダミアオークル ヘーゼルオークル アーモンドオークル ピーチアイボリー ピーチベージュ" at bounding box center [1042, 500] width 395 height 157
click at [863, 456] on figure at bounding box center [880, 461] width 67 height 77
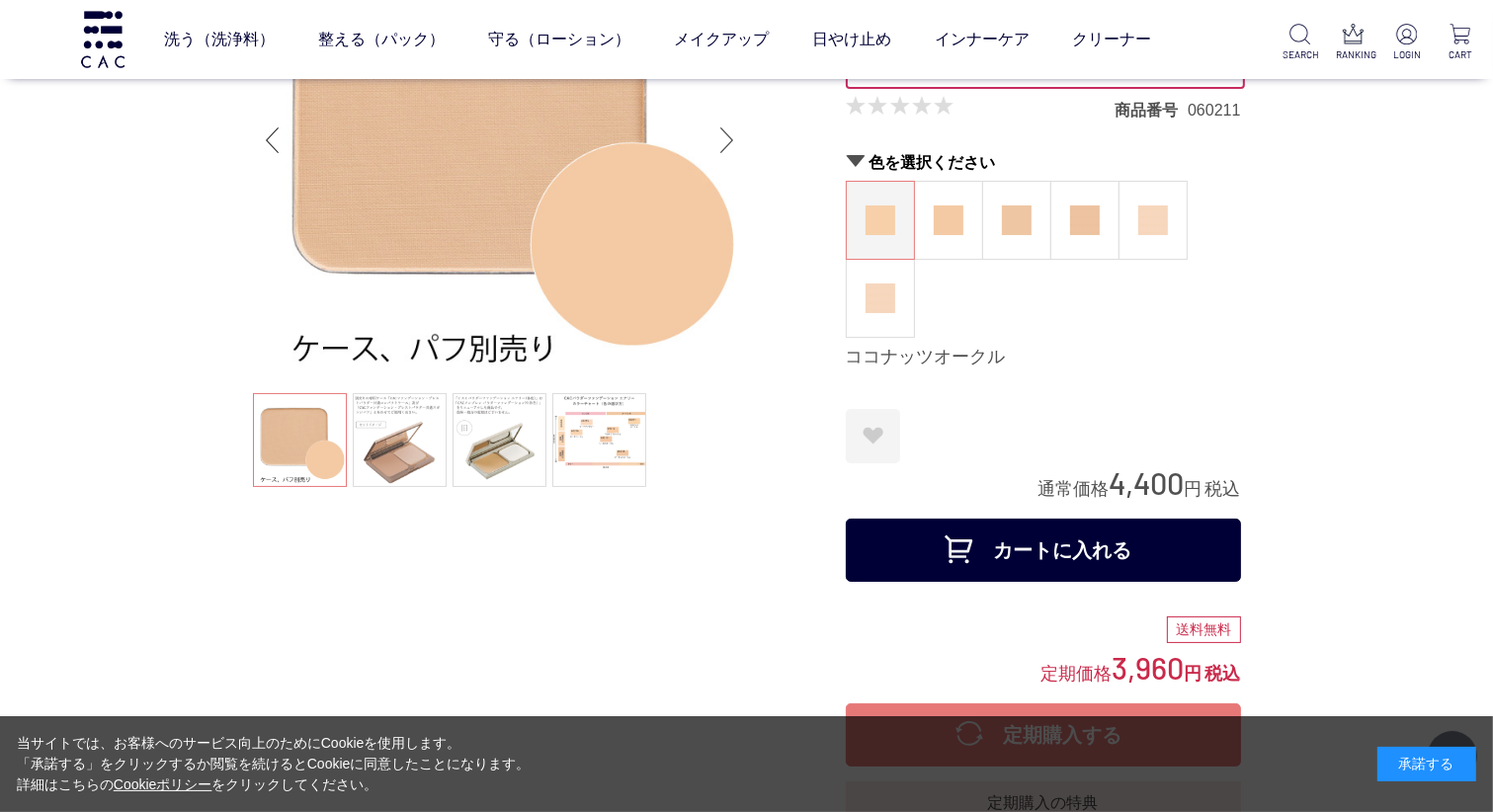
scroll to position [197, 0]
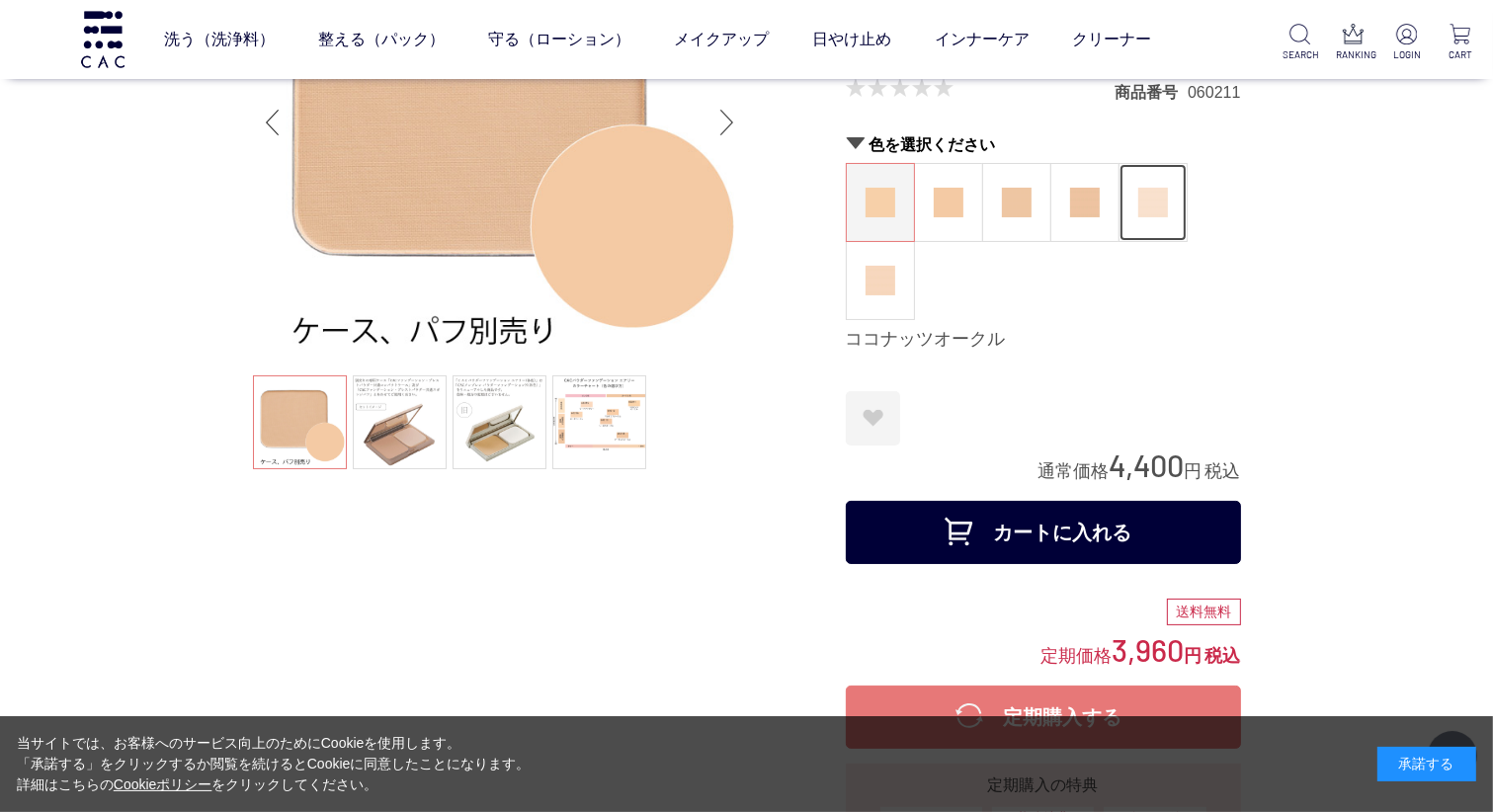
click at [1162, 201] on img at bounding box center [1153, 202] width 30 height 30
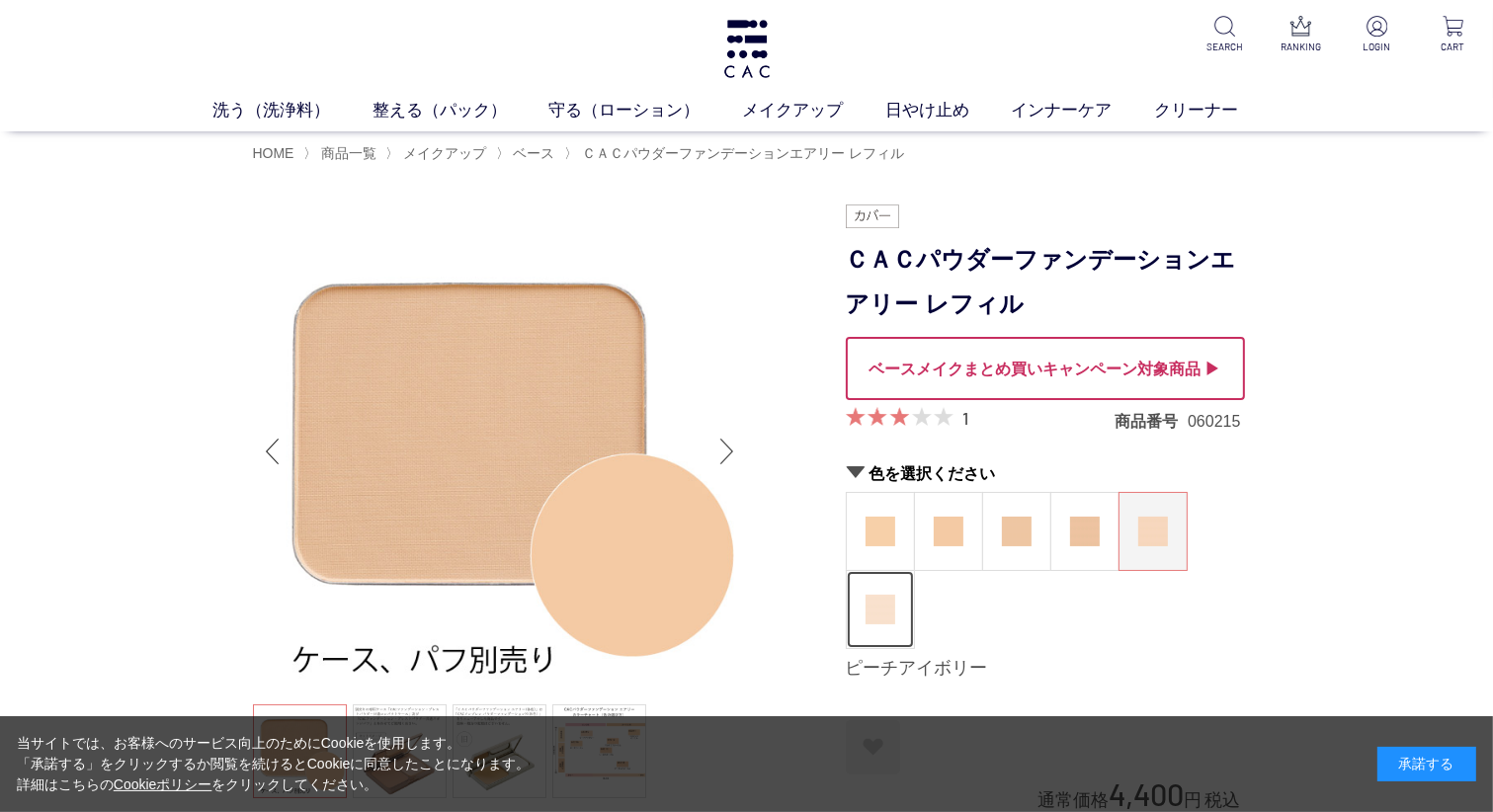
click at [889, 615] on img at bounding box center [880, 609] width 30 height 30
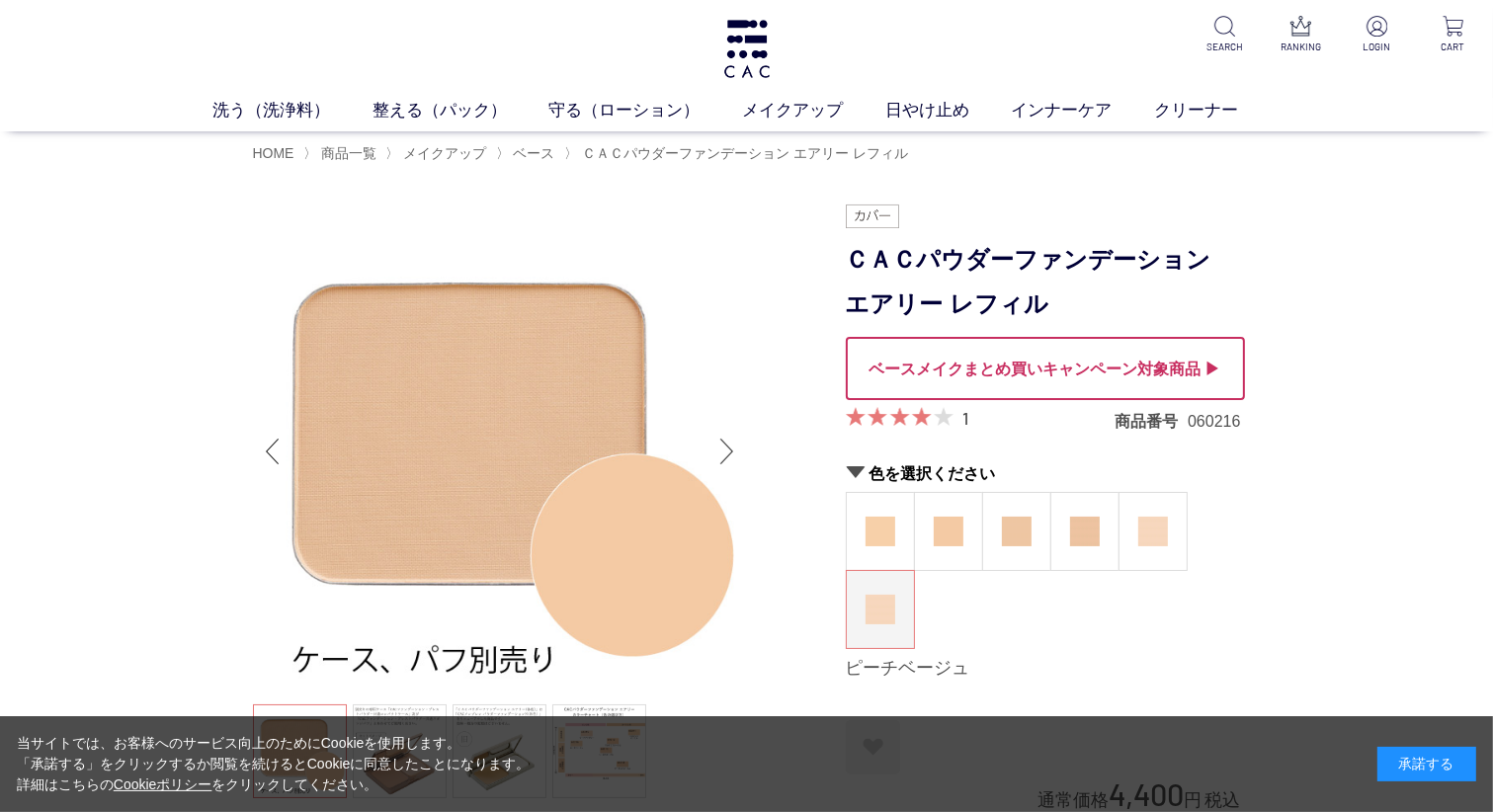
click at [1075, 619] on div "ココナッツオークル マカダミアオークル ヘーゼルオークル アーモンドオークル ピーチアイボリー ピーチベージュ" at bounding box center [1042, 570] width 395 height 157
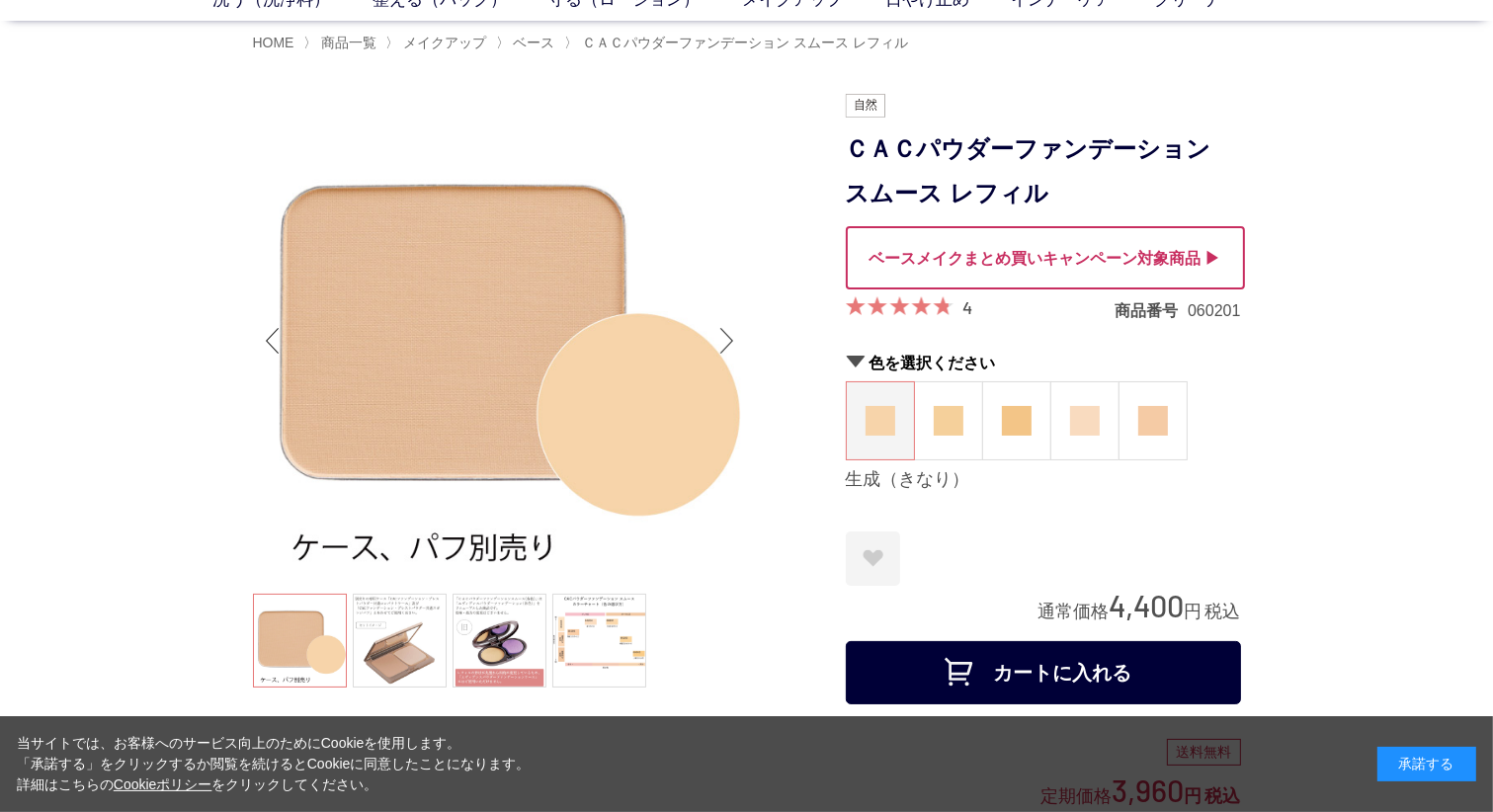
scroll to position [99, 0]
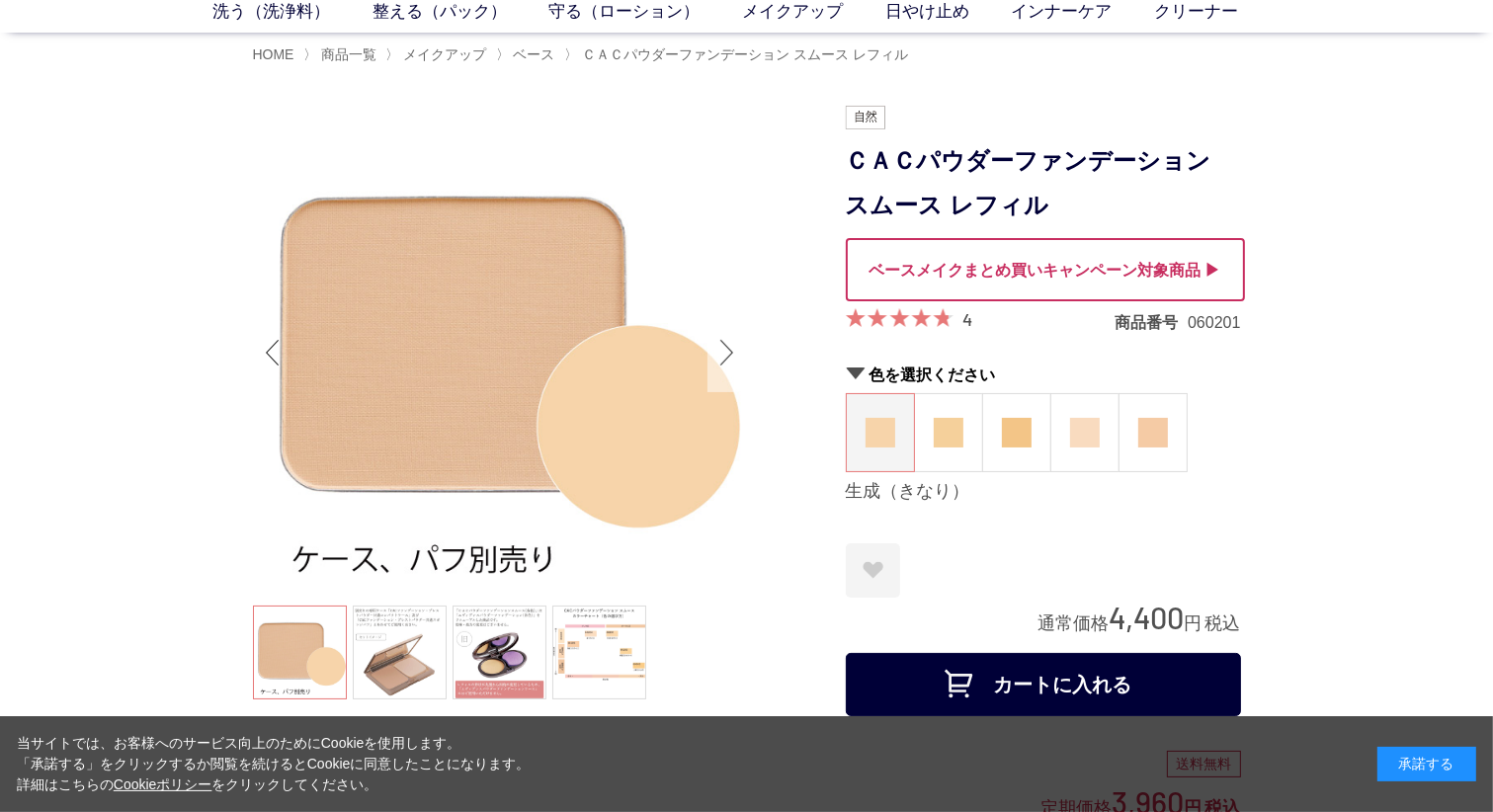
click at [732, 346] on div "Next slide" at bounding box center [727, 353] width 40 height 79
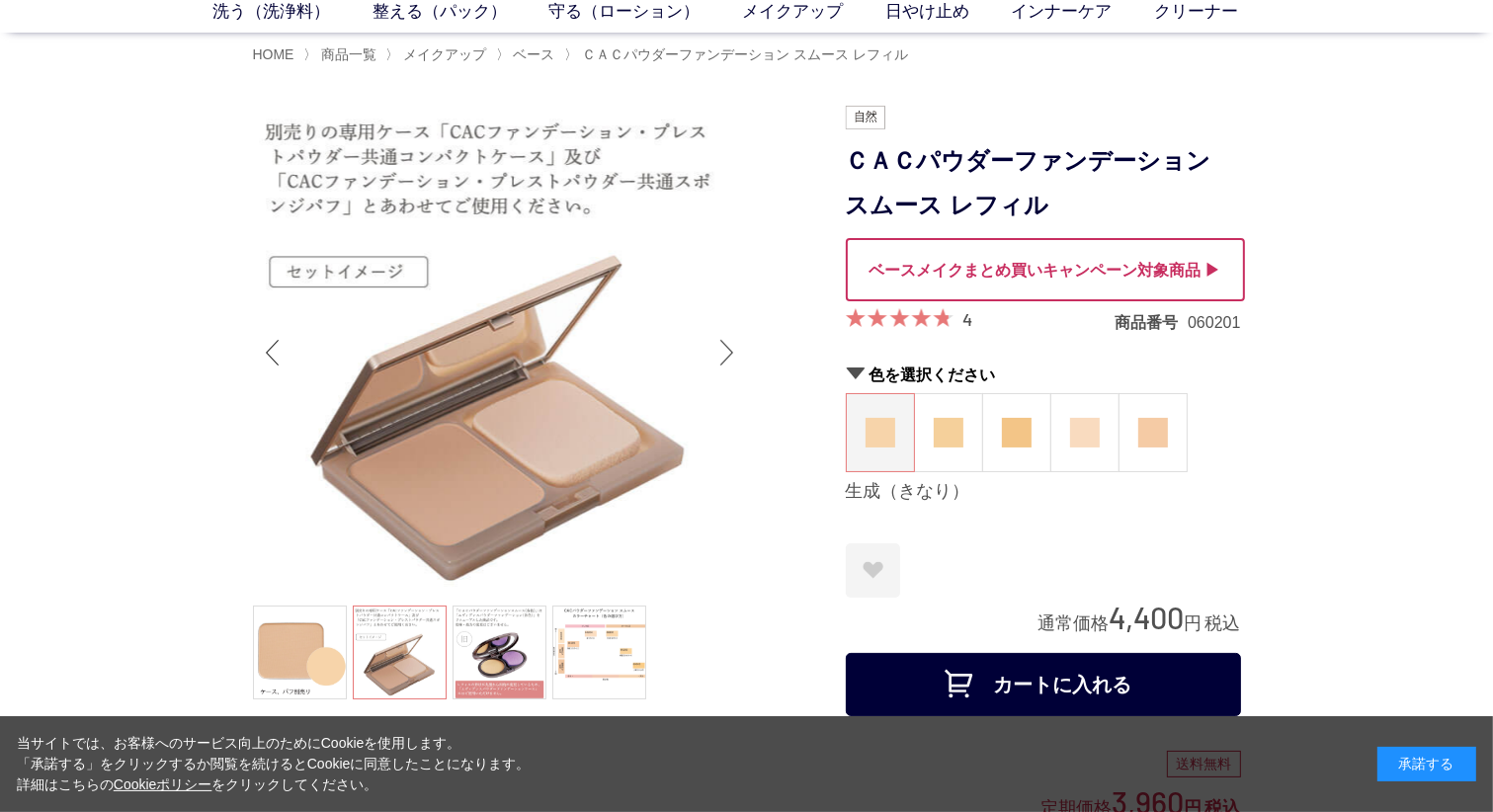
click at [729, 357] on div "Next slide" at bounding box center [727, 353] width 40 height 79
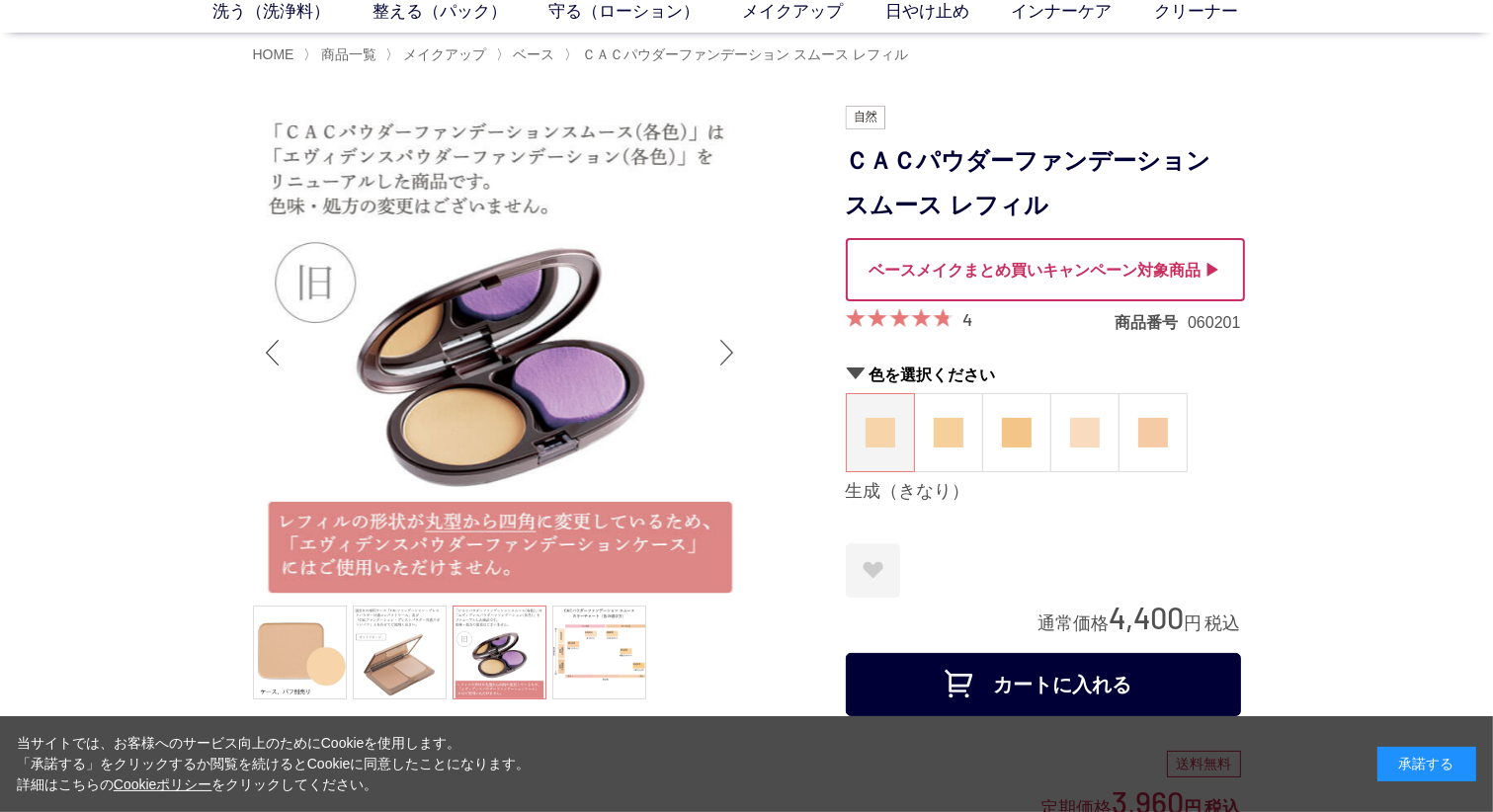
click at [729, 357] on div "Next slide" at bounding box center [727, 353] width 40 height 79
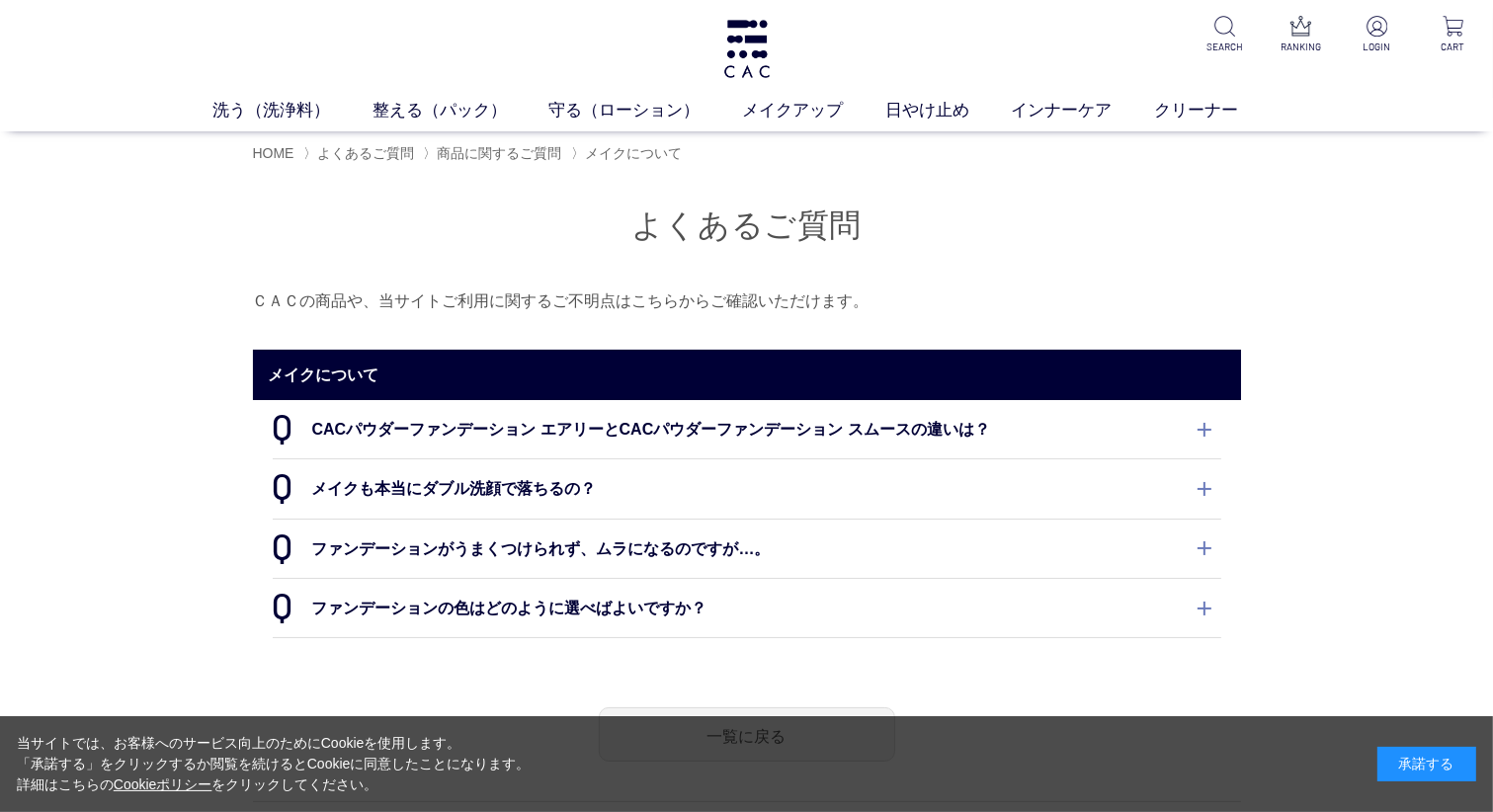
click at [373, 430] on dt "CACパウダーファンデーション エアリーとCACパウダーファンデーション スムースの違いは？" at bounding box center [746, 429] width 948 height 58
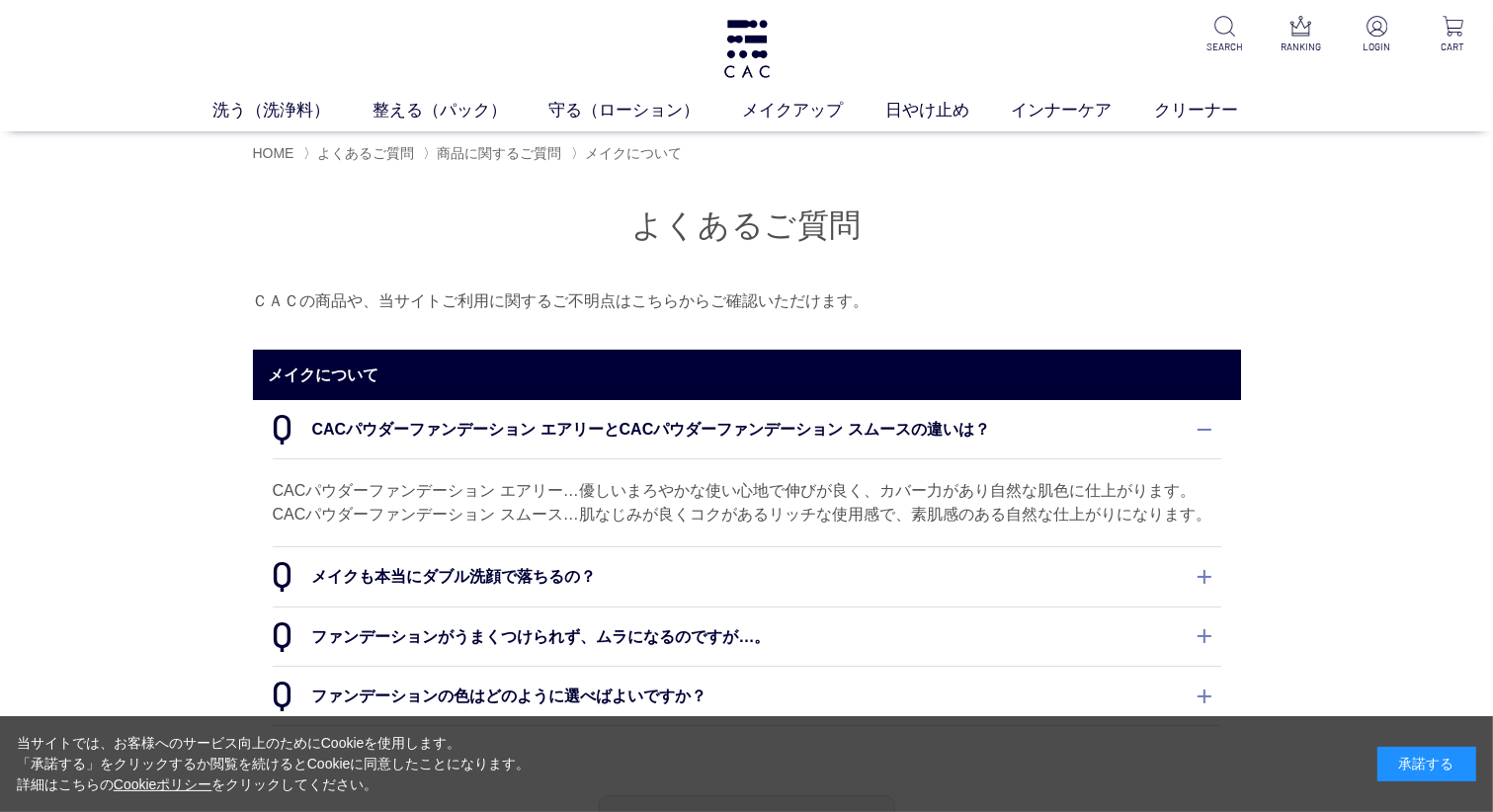
click at [1210, 573] on dt "メイクも本当にダブル洗顔で落ちるの？" at bounding box center [746, 575] width 948 height 58
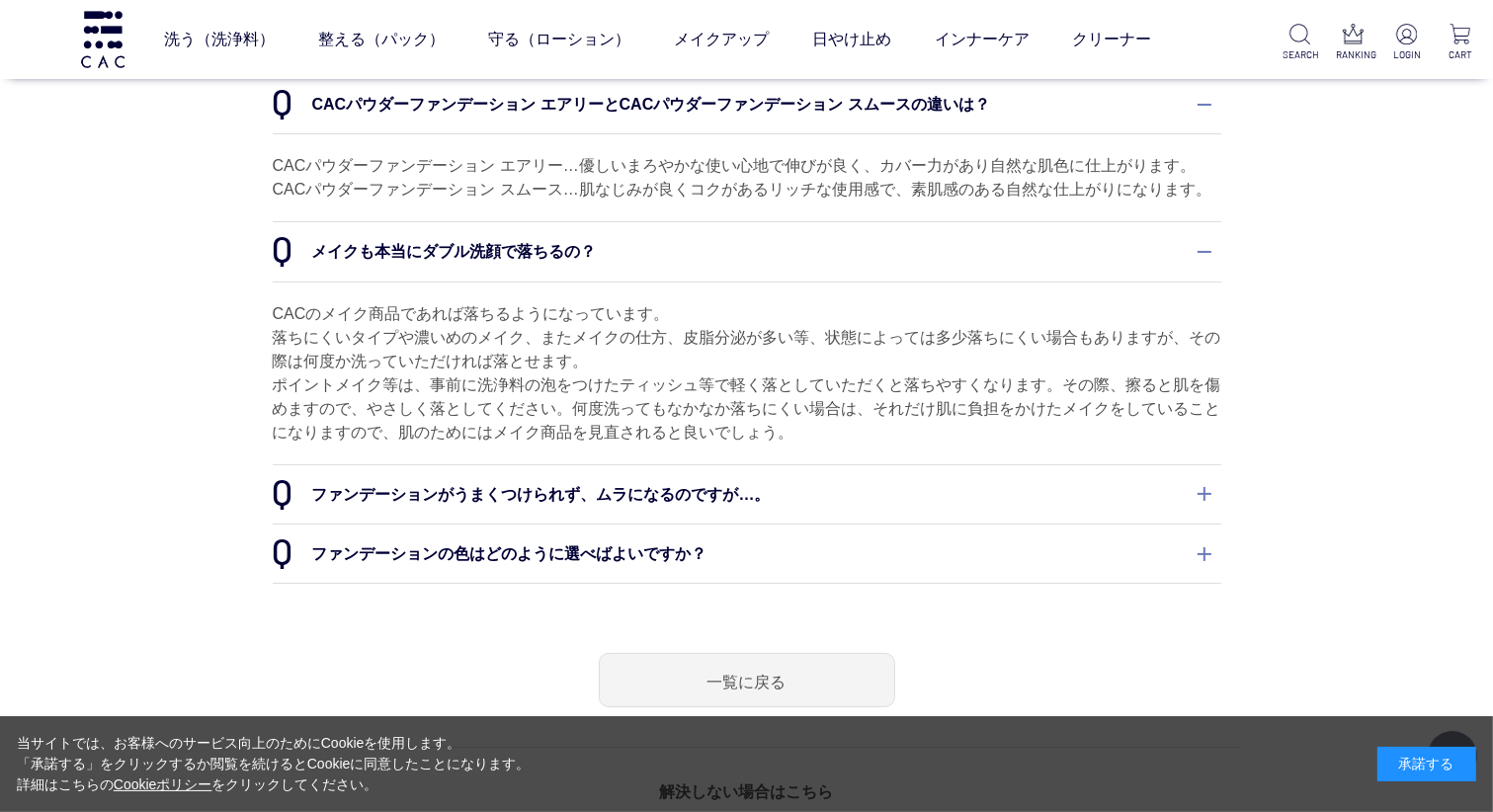
scroll to position [197, 0]
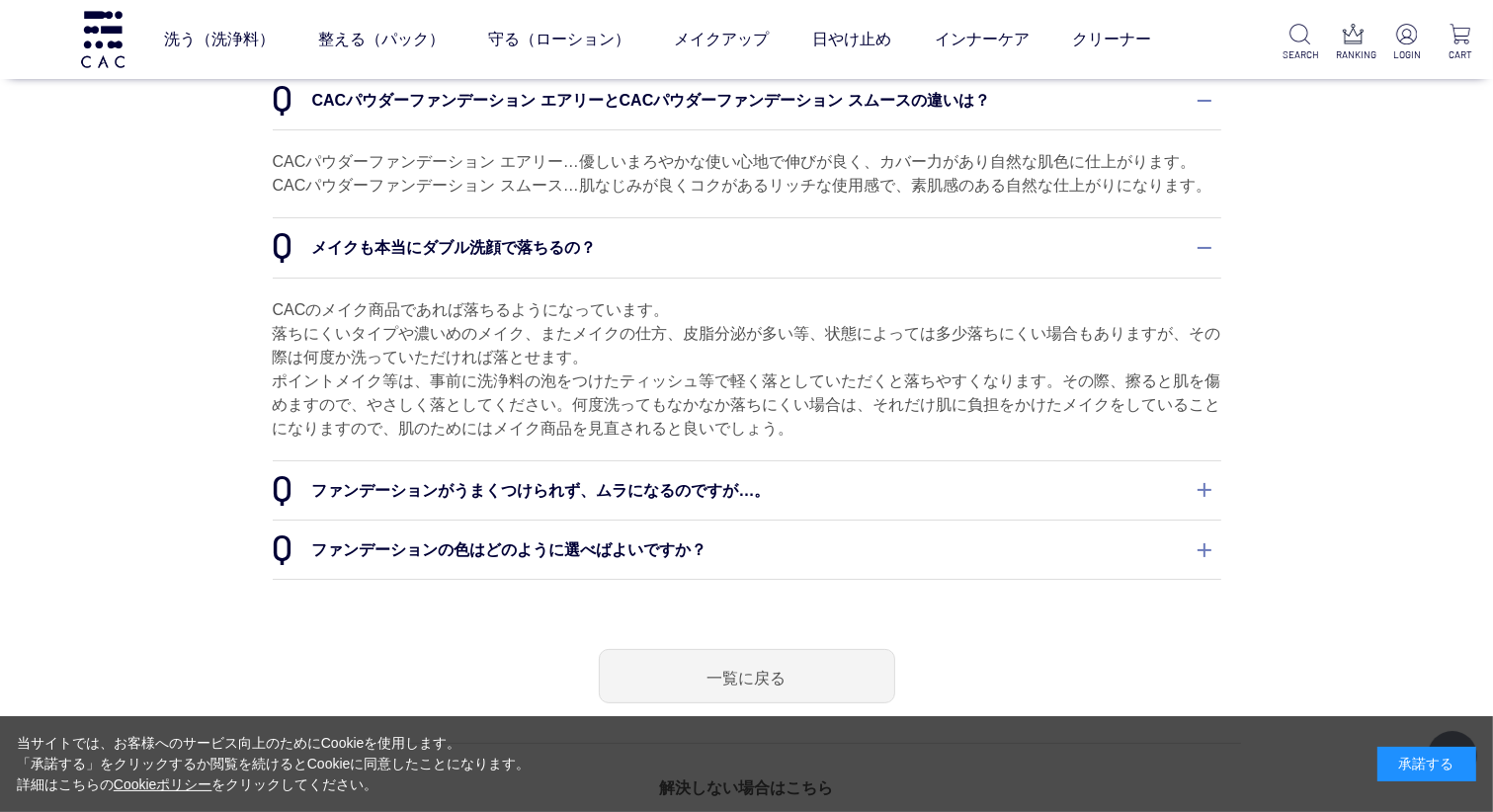
click at [1205, 492] on dt "ファンデーションがうまくつけられず、ムラになるのですが…。" at bounding box center [746, 490] width 948 height 58
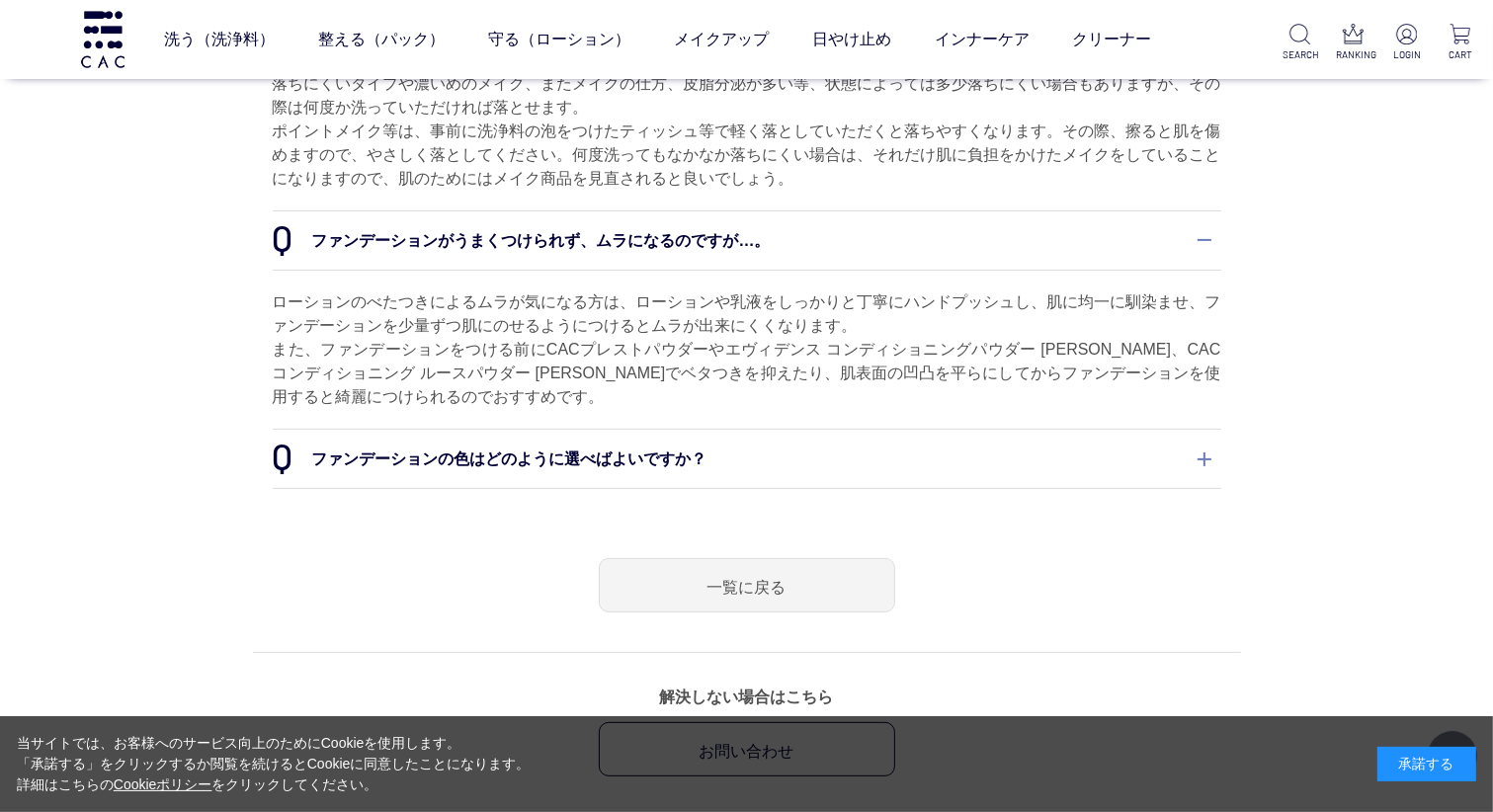
scroll to position [494, 0]
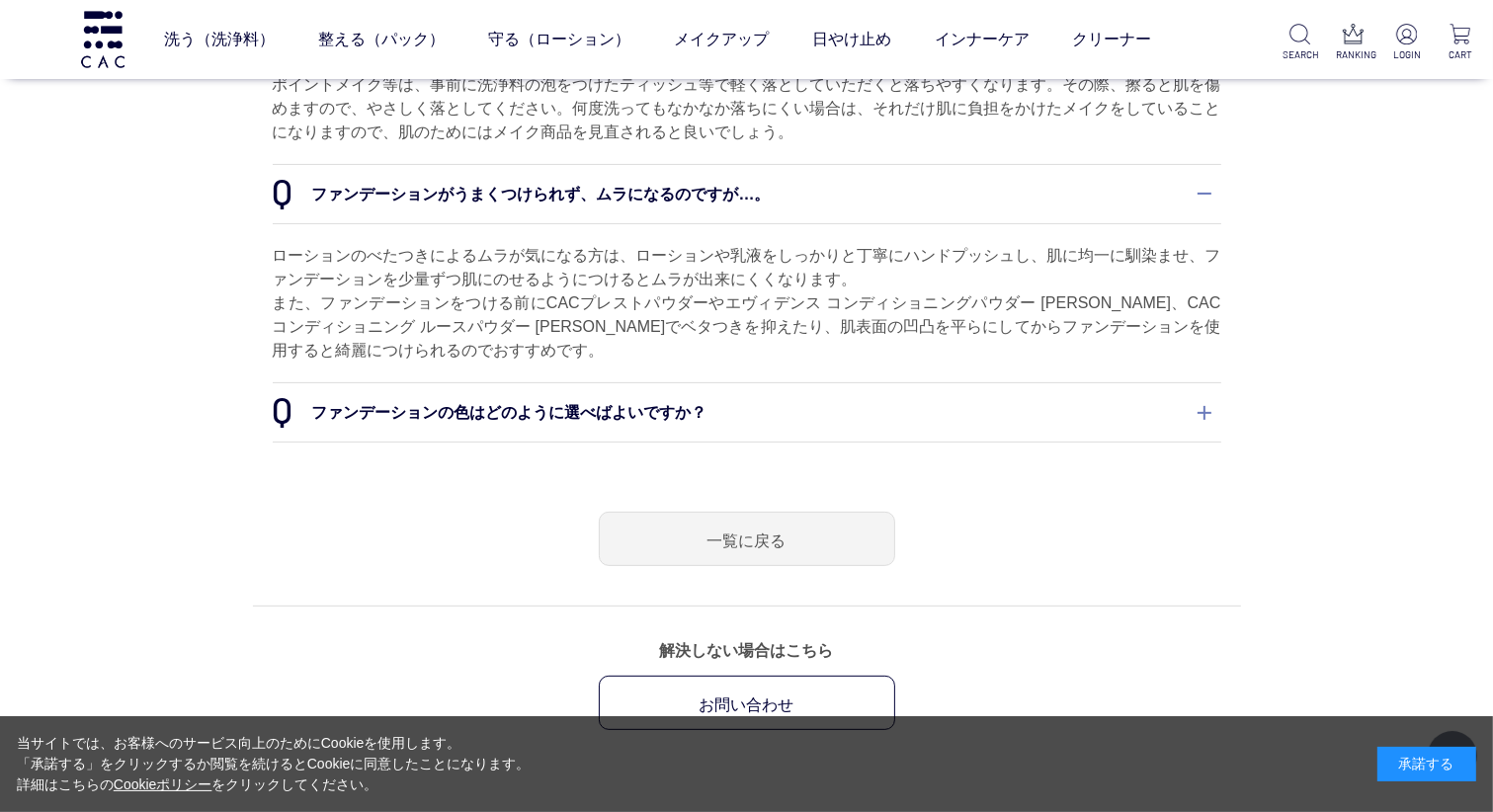
click at [1205, 411] on dt "ファンデーションの色はどのように選べばよいですか？" at bounding box center [746, 412] width 948 height 58
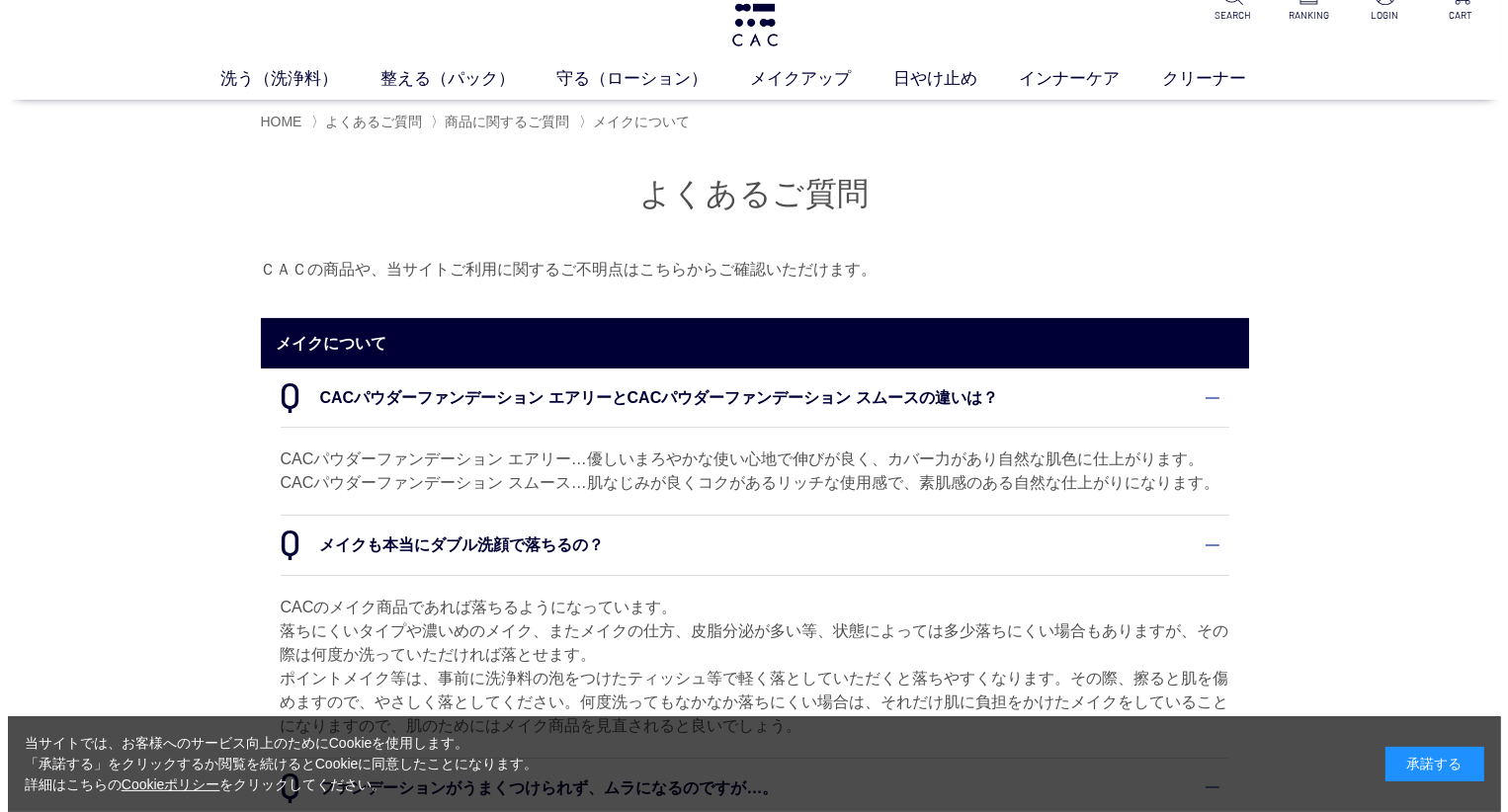
scroll to position [0, 0]
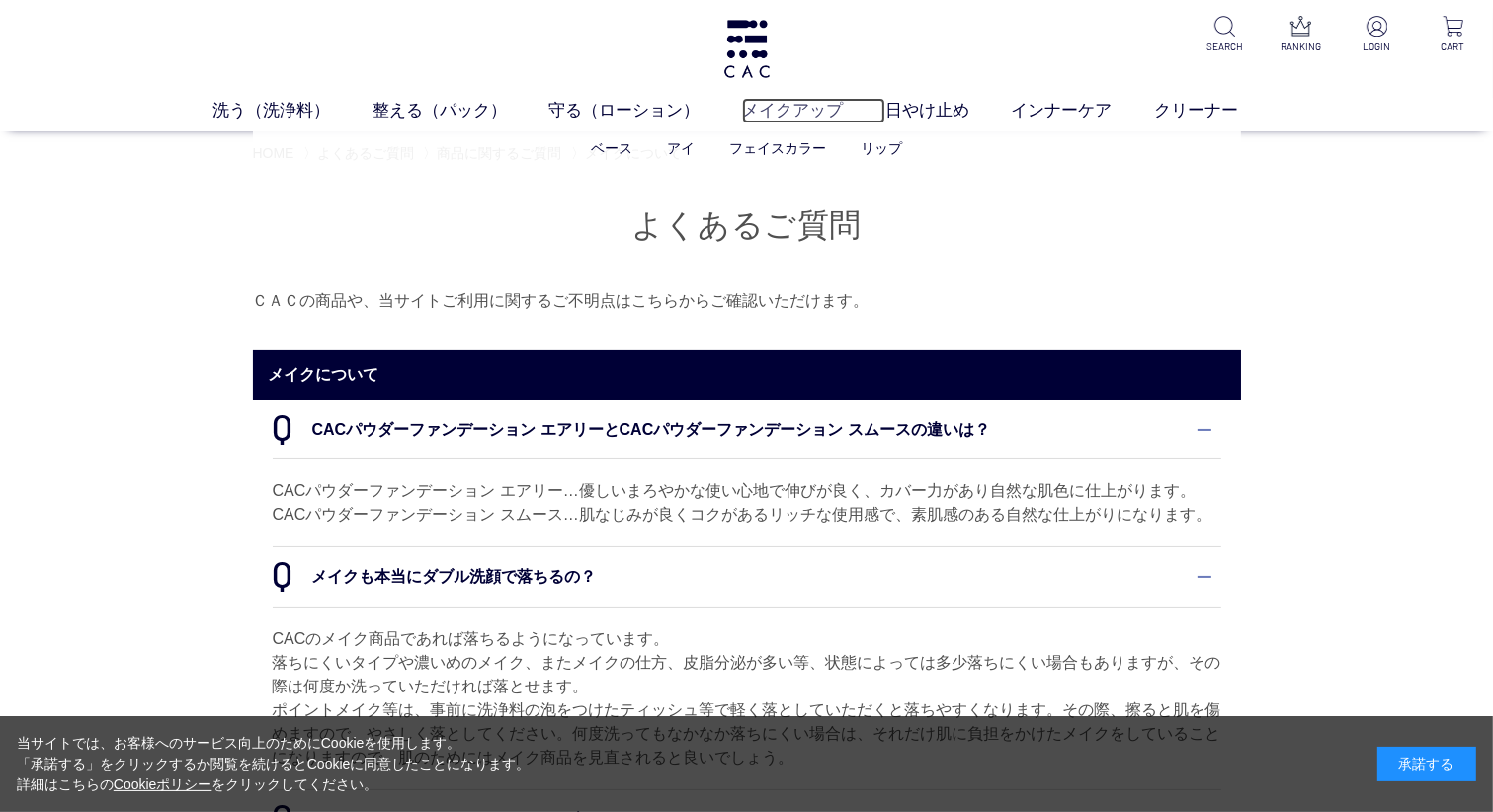
click at [787, 115] on link "メイクアップ" at bounding box center [813, 111] width 144 height 26
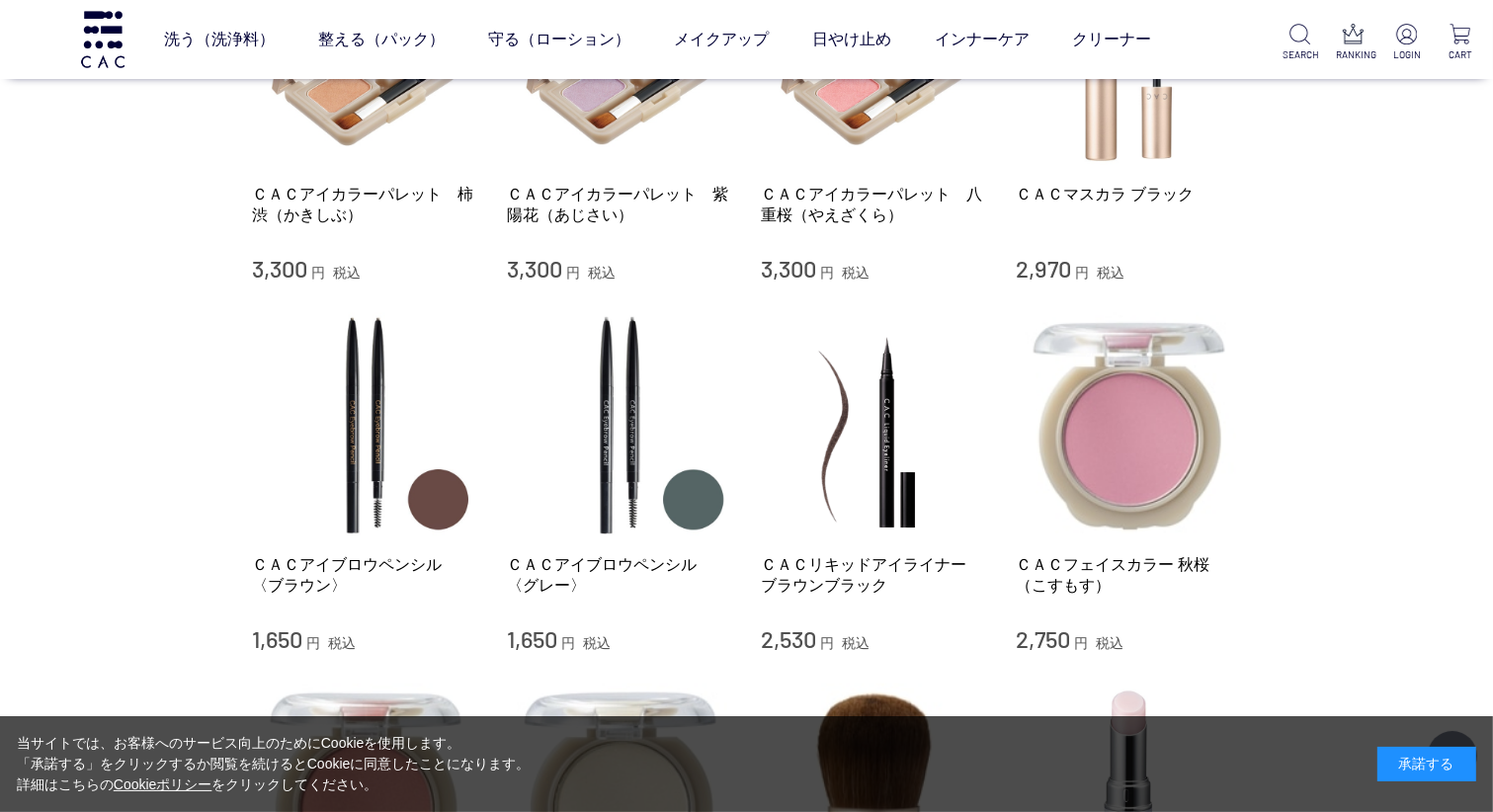
scroll to position [1481, 0]
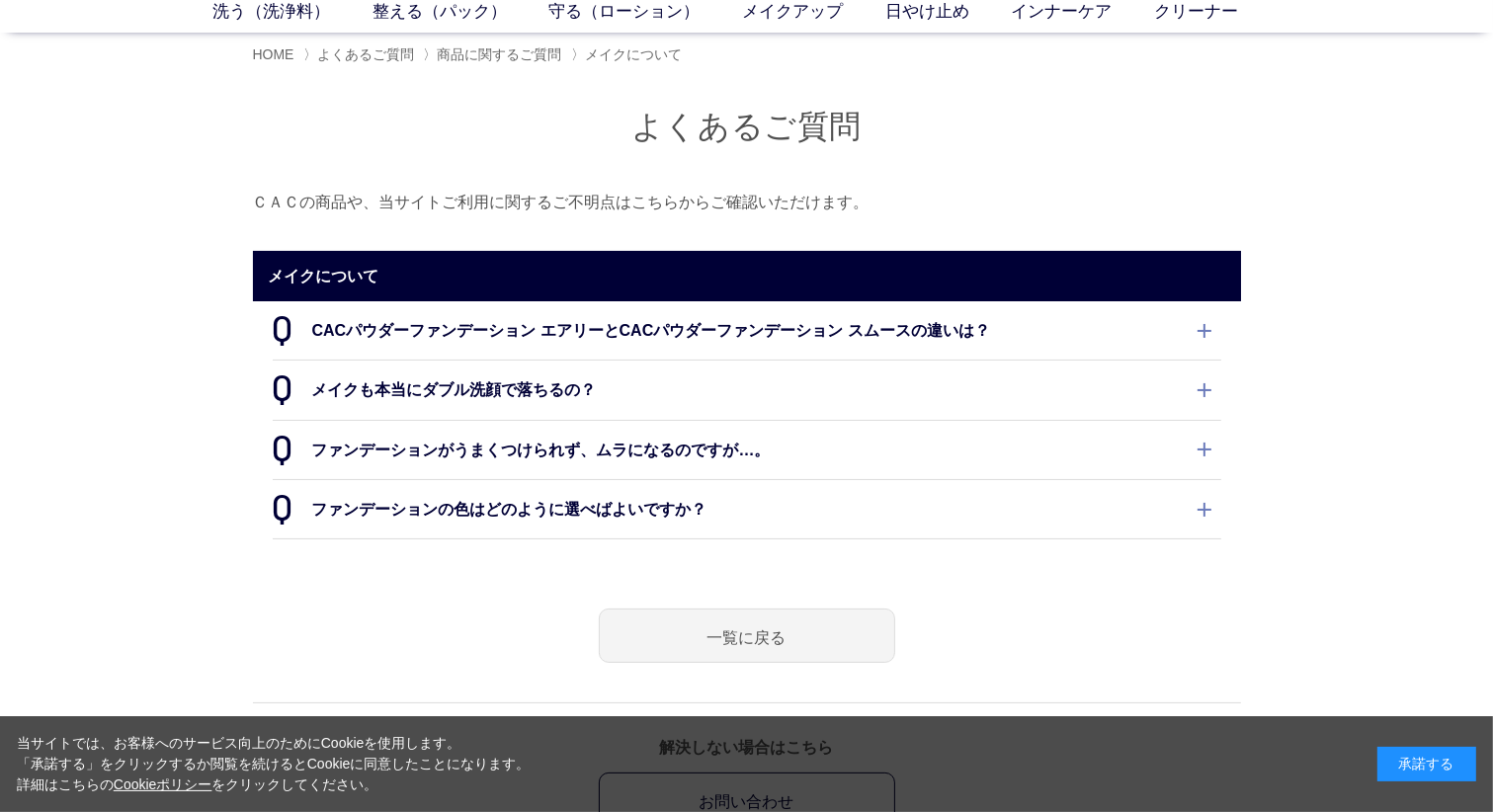
scroll to position [99, 0]
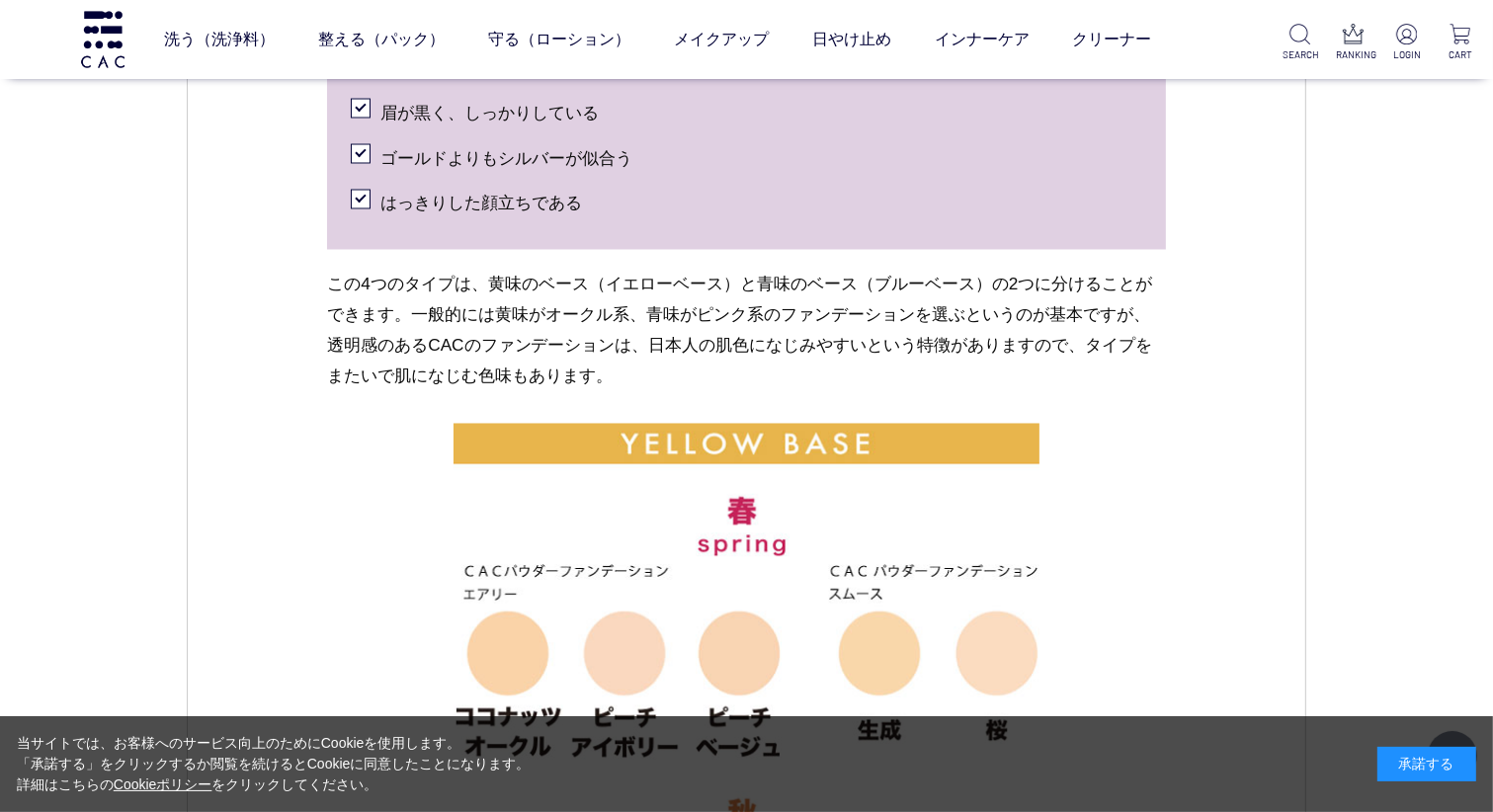
scroll to position [3752, 0]
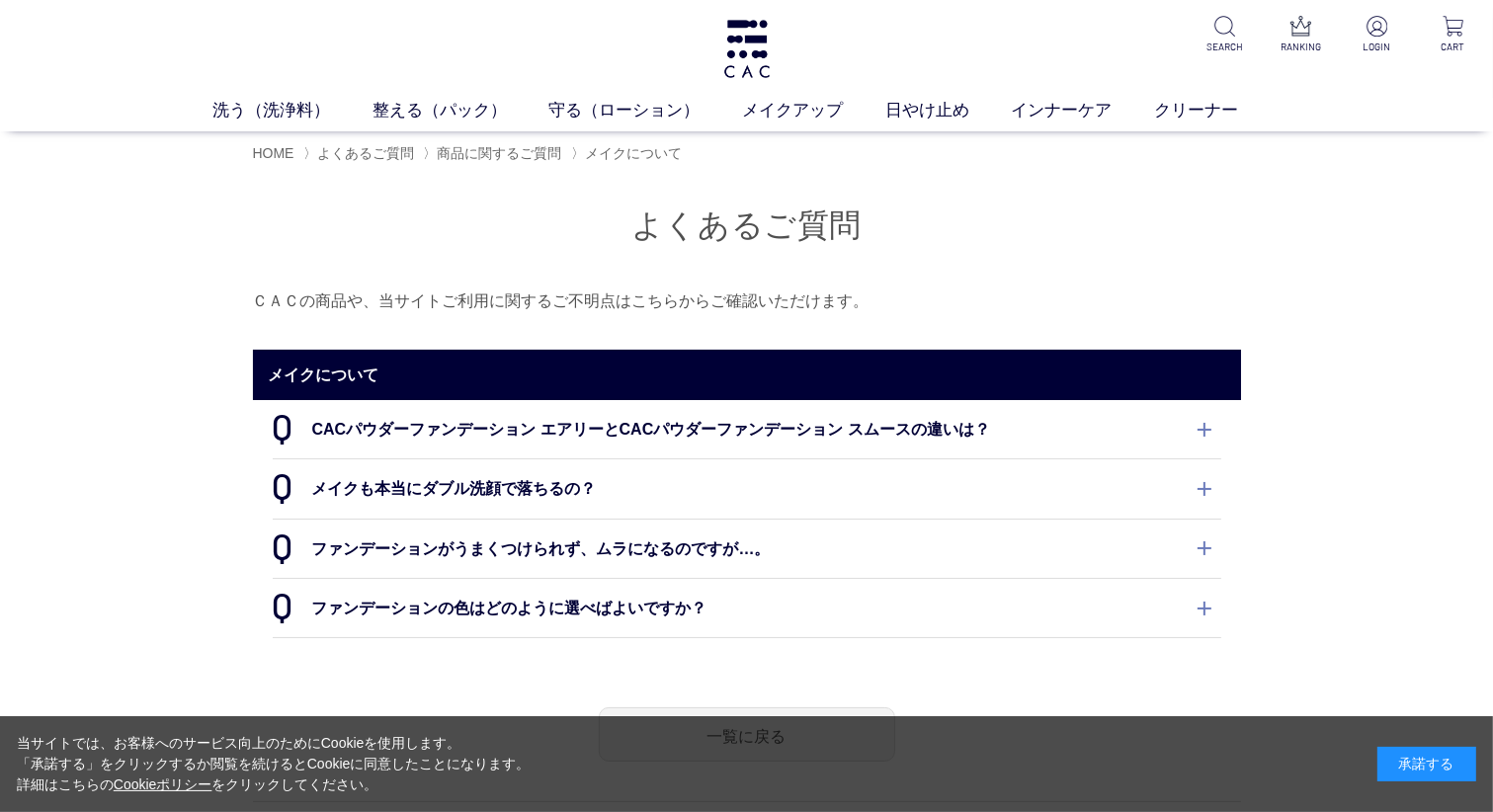
click at [494, 604] on dt "ファンデーションの色はどのように選べばよいですか？" at bounding box center [746, 607] width 948 height 58
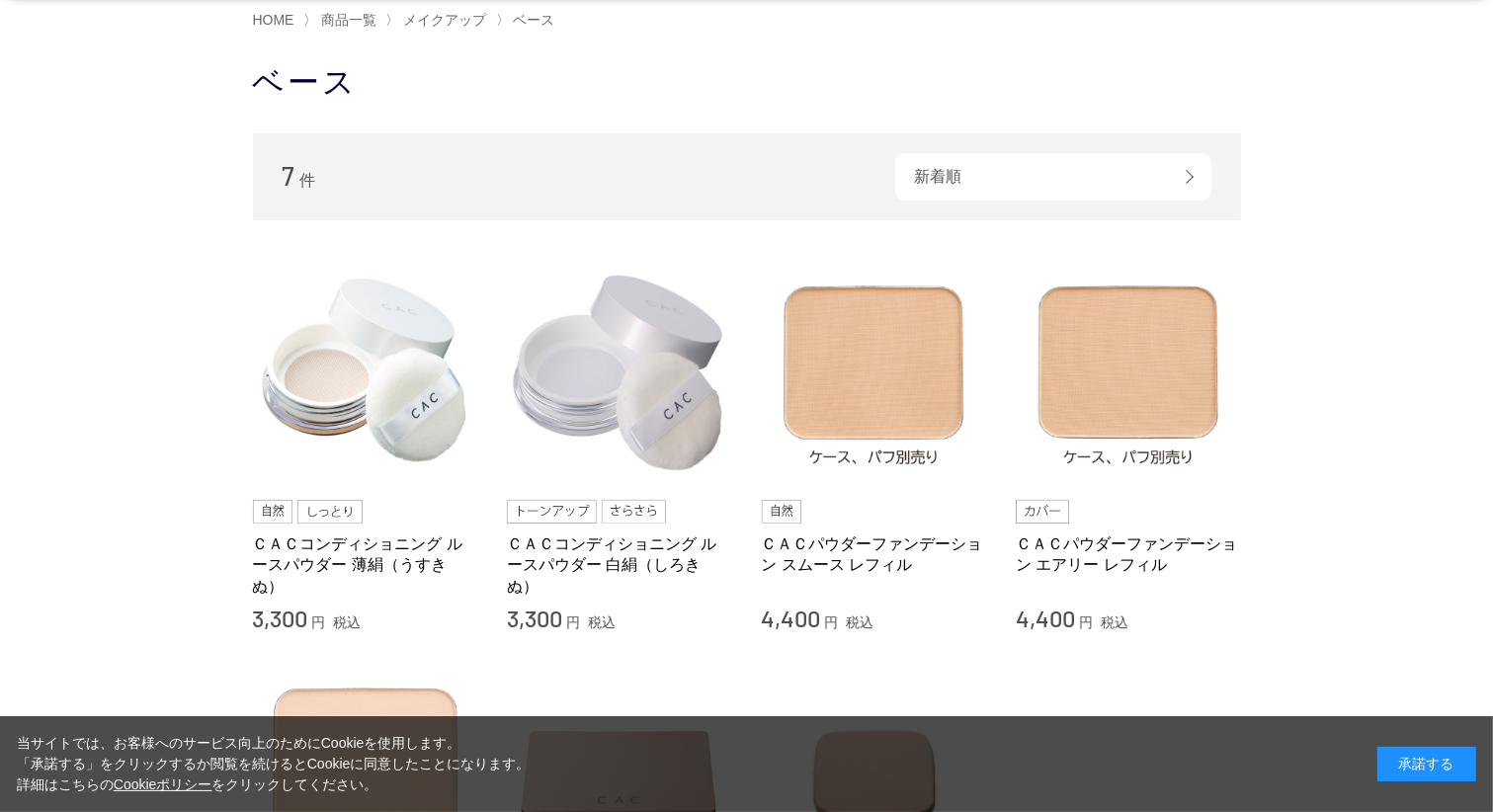
scroll to position [99, 0]
